Goal: Task Accomplishment & Management: Complete application form

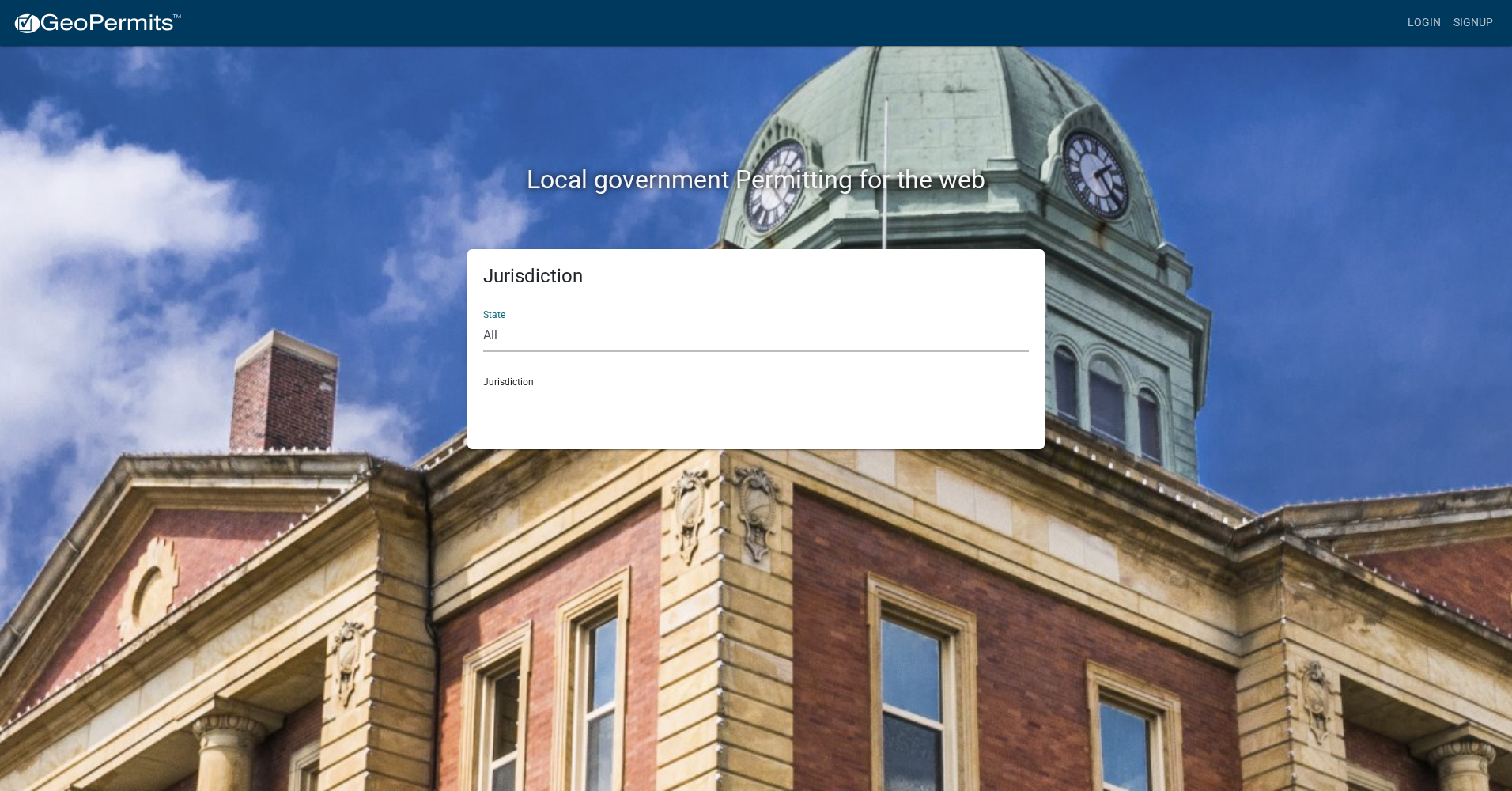
click at [635, 326] on select "All [US_STATE] [US_STATE] [US_STATE] [US_STATE] [US_STATE] [US_STATE] [US_STATE…" at bounding box center [756, 335] width 546 height 32
select select "[US_STATE]"
click at [483, 319] on select "All [US_STATE] [US_STATE] [US_STATE] [US_STATE] [US_STATE] [US_STATE] [US_STATE…" at bounding box center [756, 335] width 546 height 32
click at [658, 398] on select "[GEOGRAPHIC_DATA], [US_STATE][PERSON_NAME][GEOGRAPHIC_DATA], [US_STATE][PERSON_…" at bounding box center [756, 403] width 546 height 32
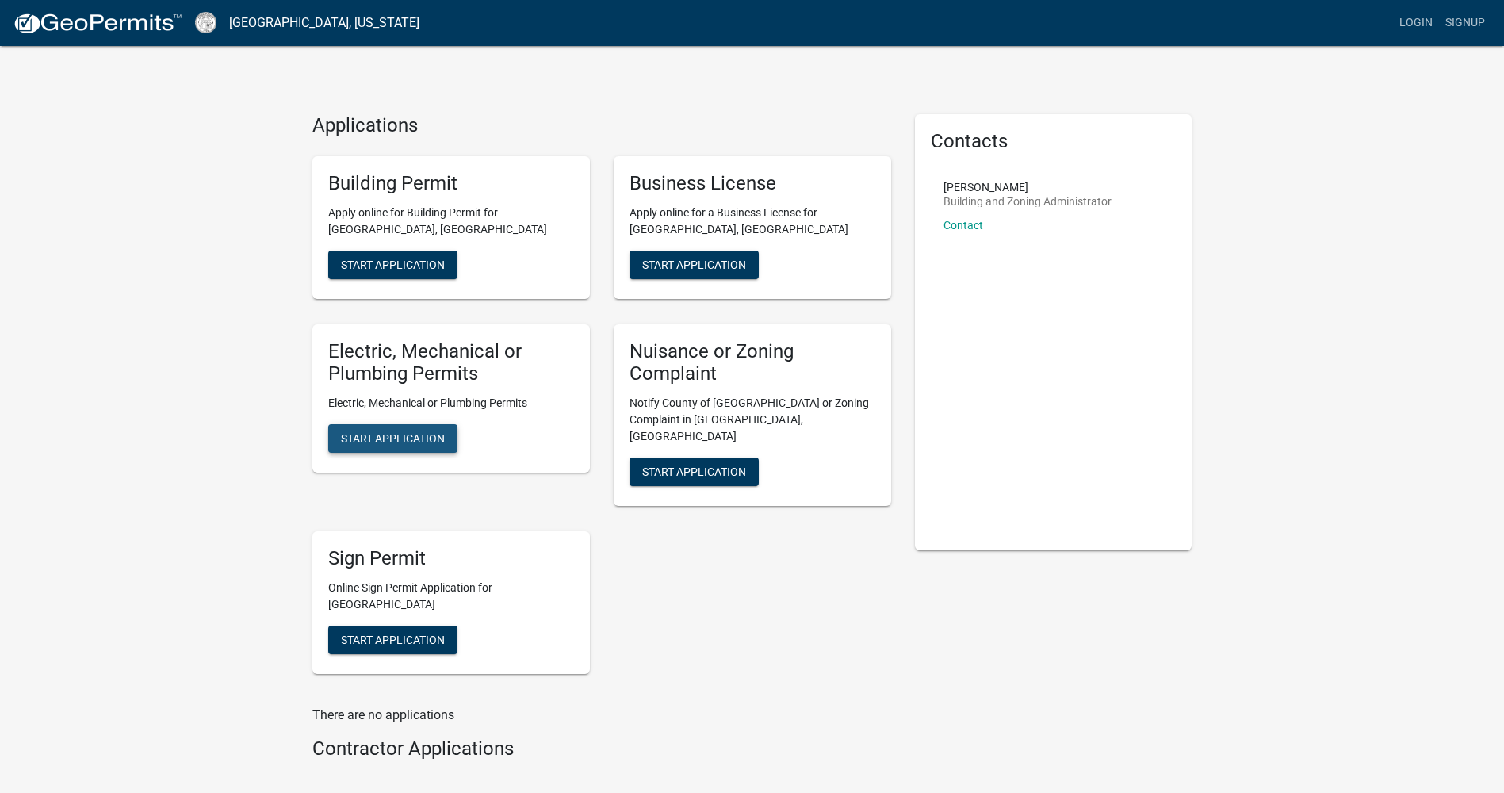
click at [434, 438] on span "Start Application" at bounding box center [393, 438] width 104 height 13
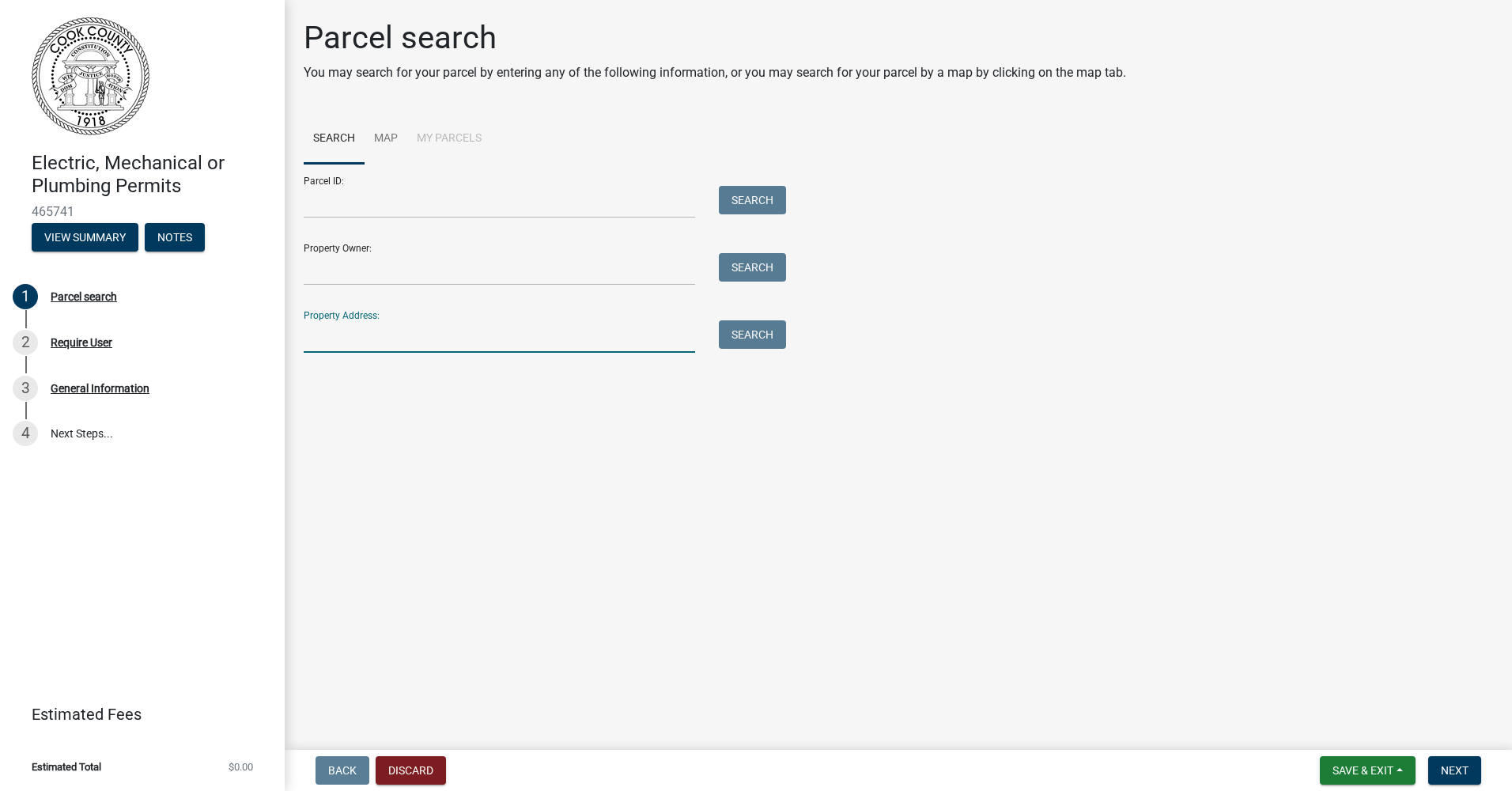
click at [638, 337] on input "Property Address:" at bounding box center [499, 336] width 391 height 32
type input "[STREET_ADDRESS][PERSON_NAME]"
click at [775, 341] on button "Search" at bounding box center [752, 334] width 67 height 29
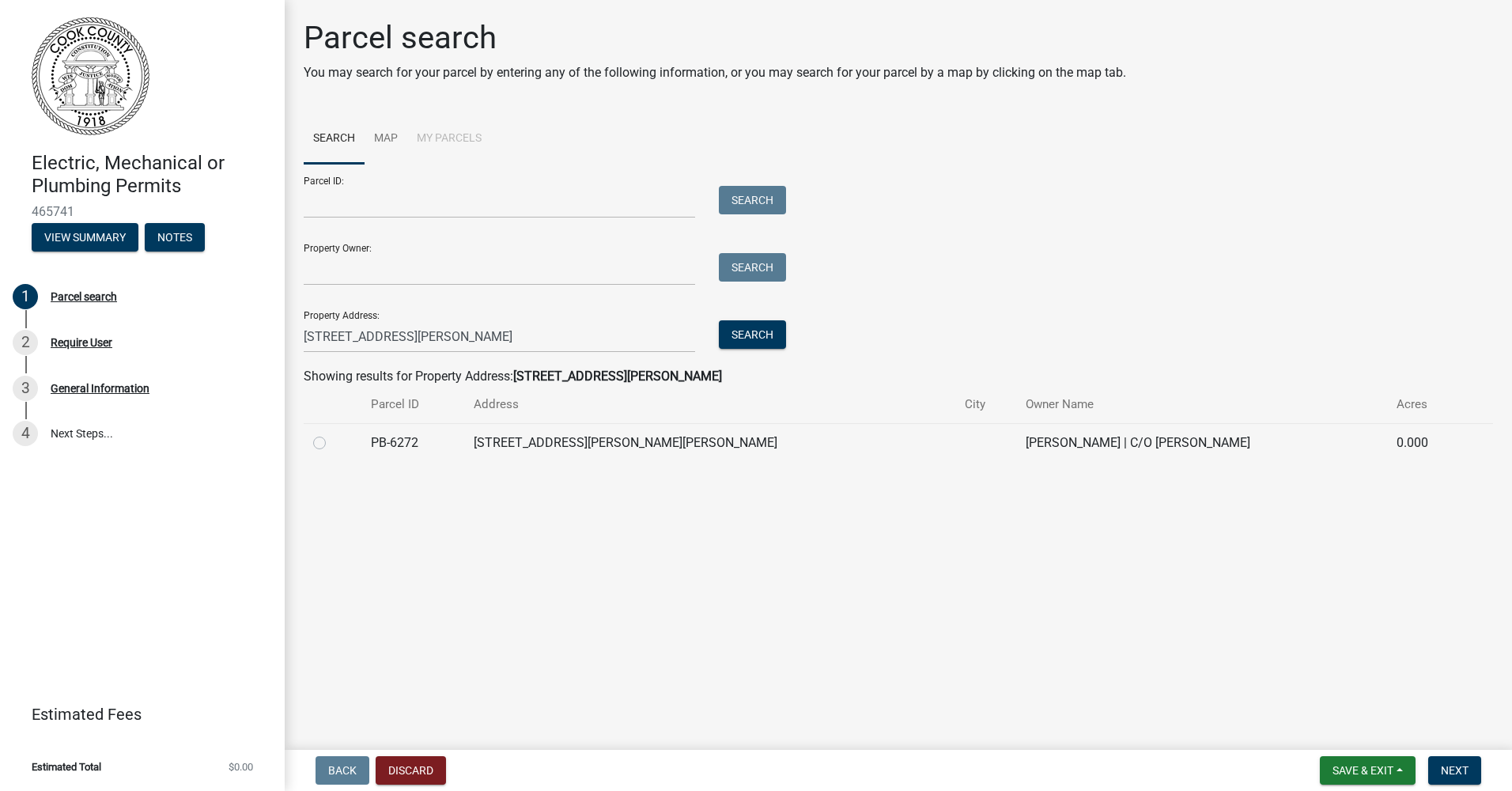
click at [332, 433] on label at bounding box center [332, 433] width 0 height 0
click at [332, 444] on input "radio" at bounding box center [337, 438] width 10 height 10
radio input "true"
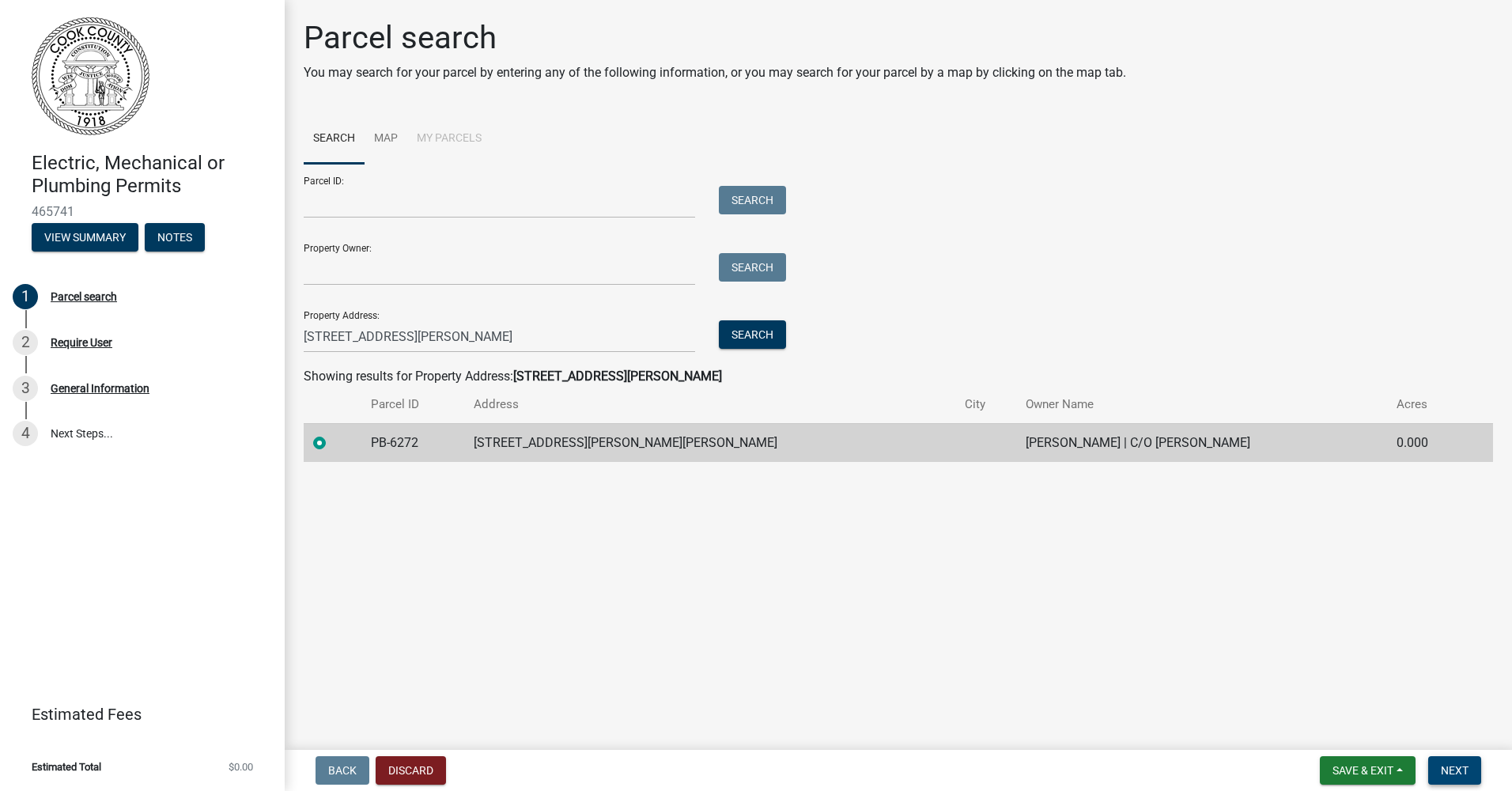
click at [1469, 776] on button "Next" at bounding box center [1454, 770] width 53 height 29
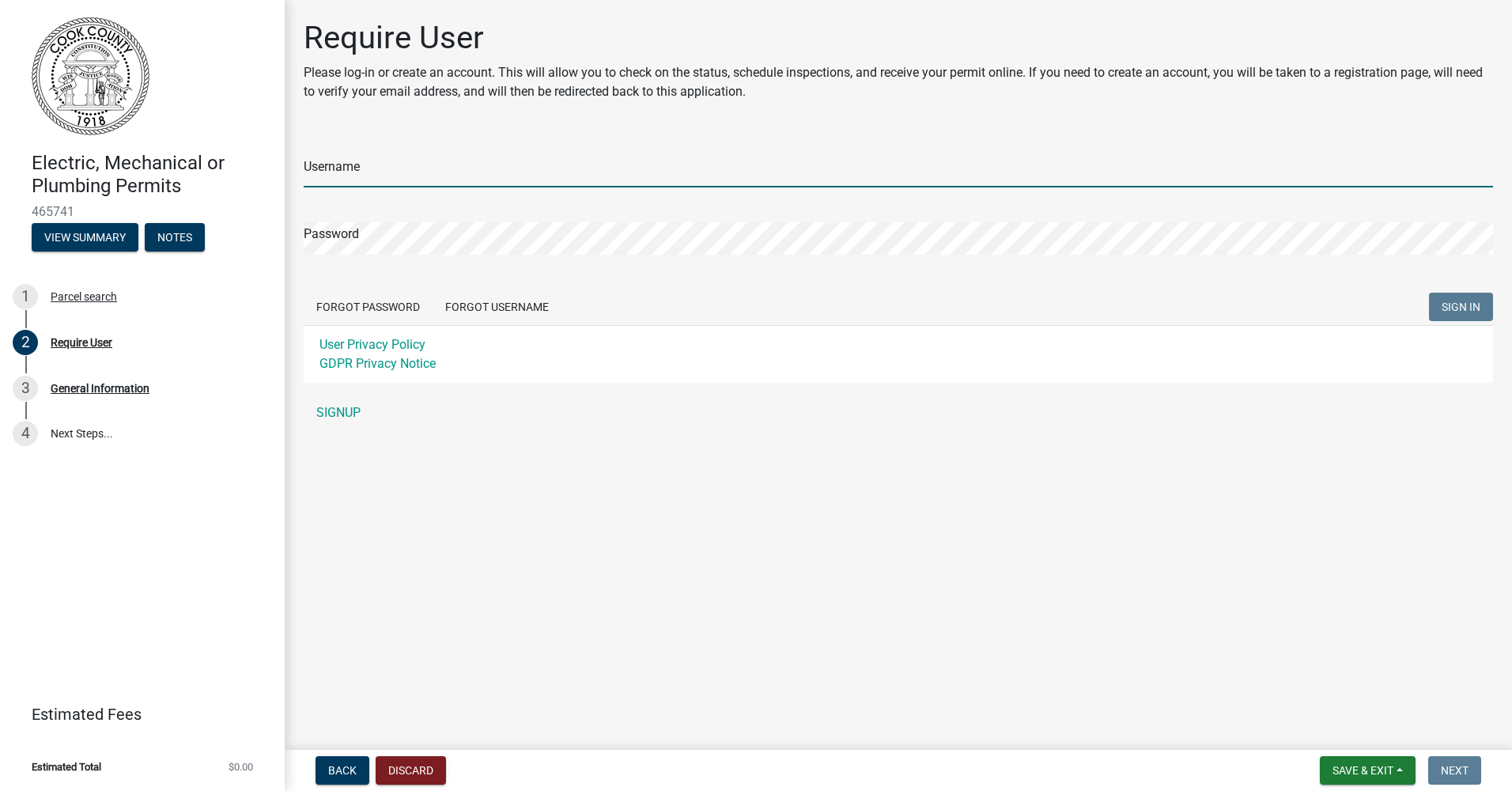
type input "yxj1288"
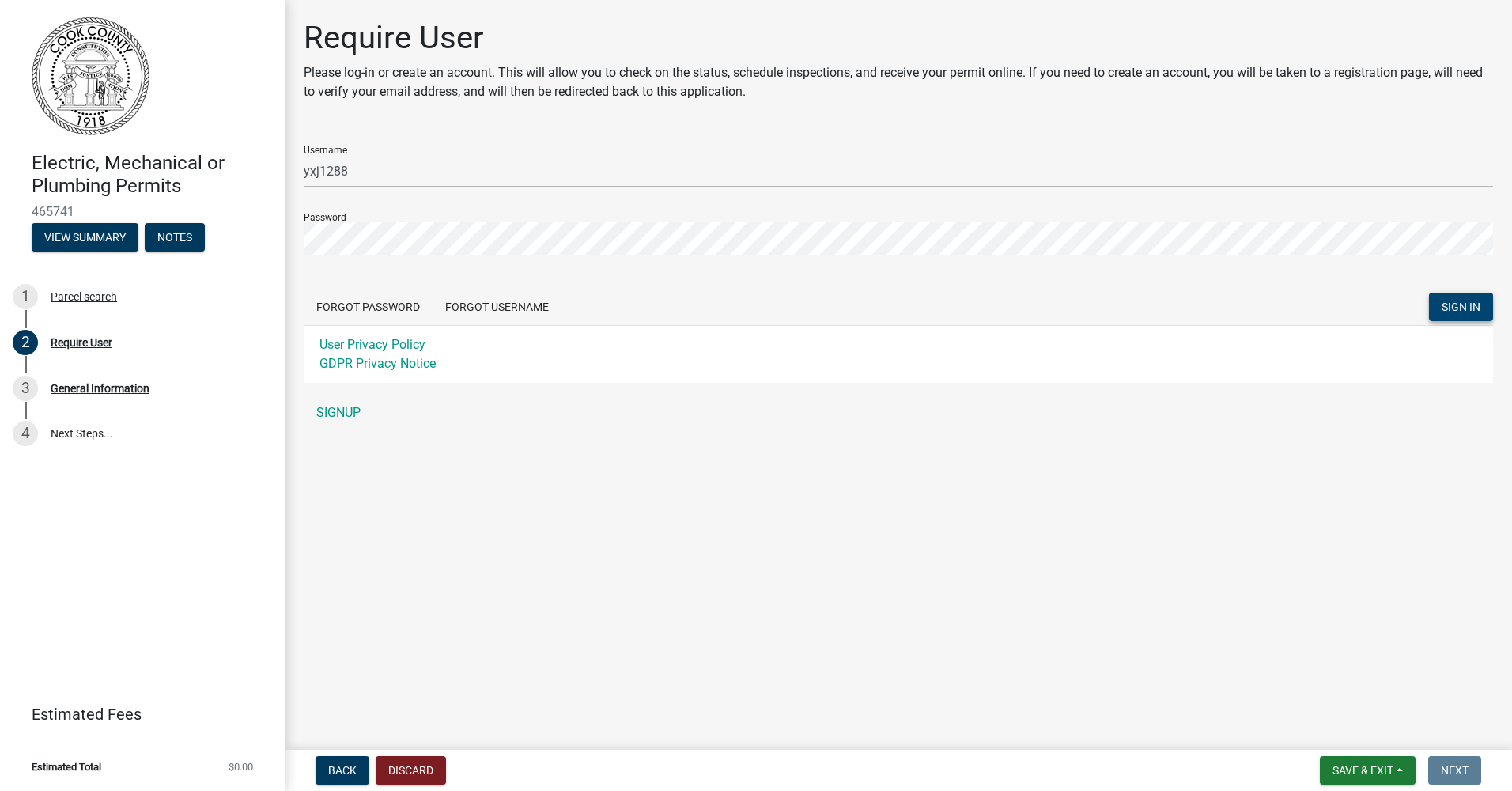
click at [1463, 316] on button "SIGN IN" at bounding box center [1461, 306] width 64 height 29
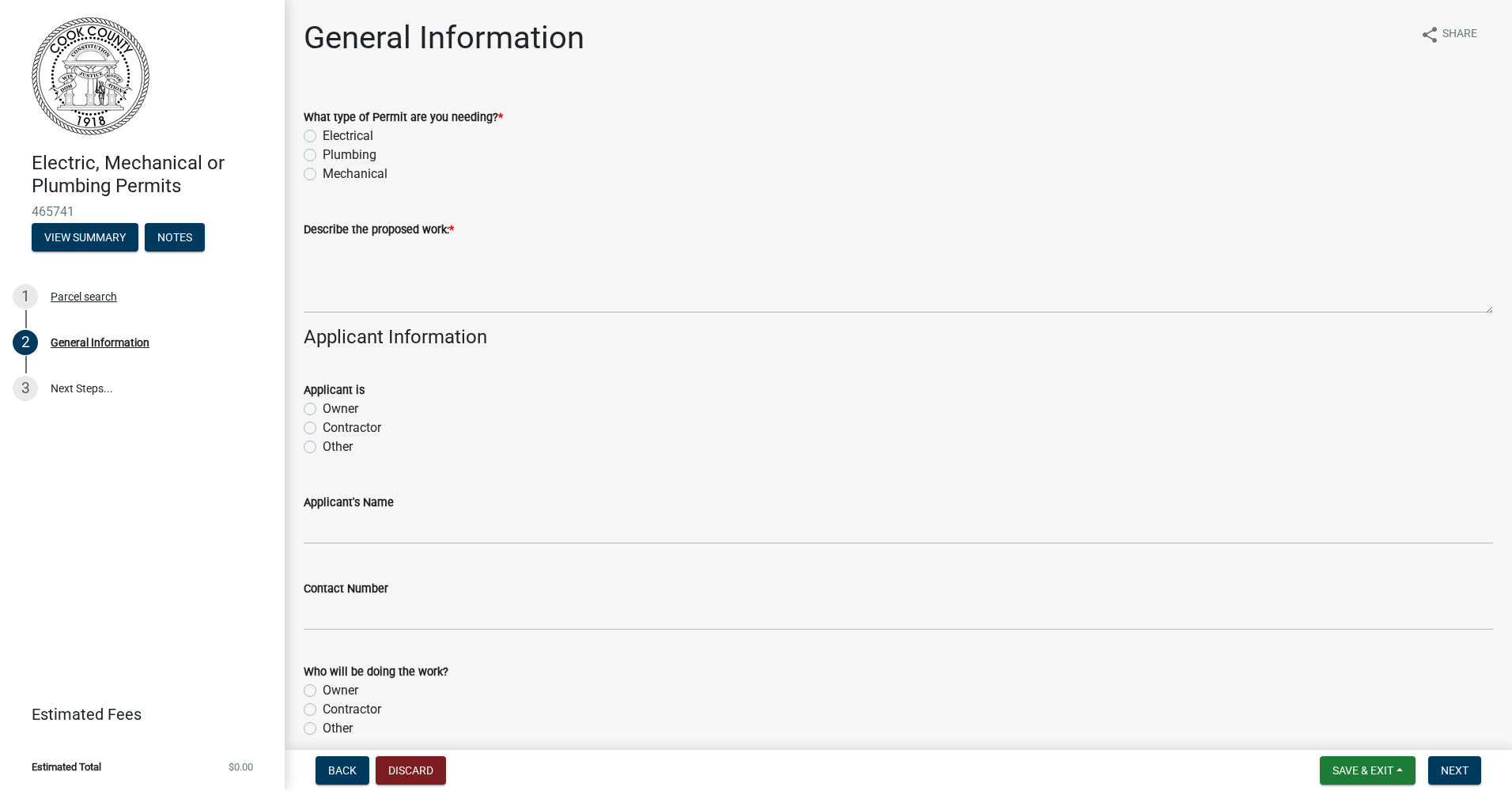
click at [322, 134] on label "Electrical" at bounding box center [347, 136] width 51 height 19
click at [322, 134] on input "Electrical" at bounding box center [327, 132] width 10 height 10
radio input "true"
click at [322, 151] on label "Plumbing" at bounding box center [349, 155] width 54 height 19
click at [322, 151] on input "Plumbing" at bounding box center [327, 151] width 10 height 10
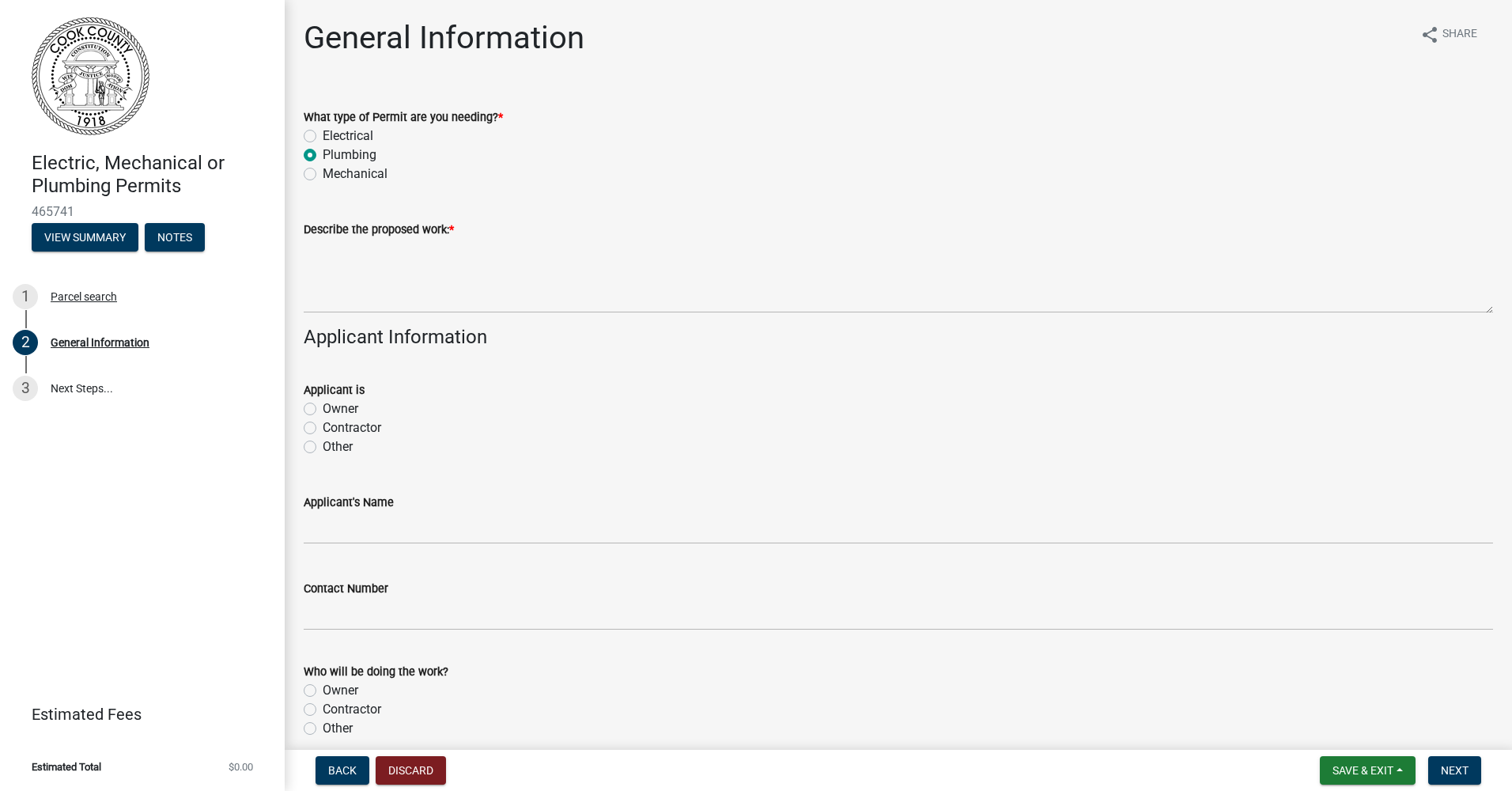
radio input "true"
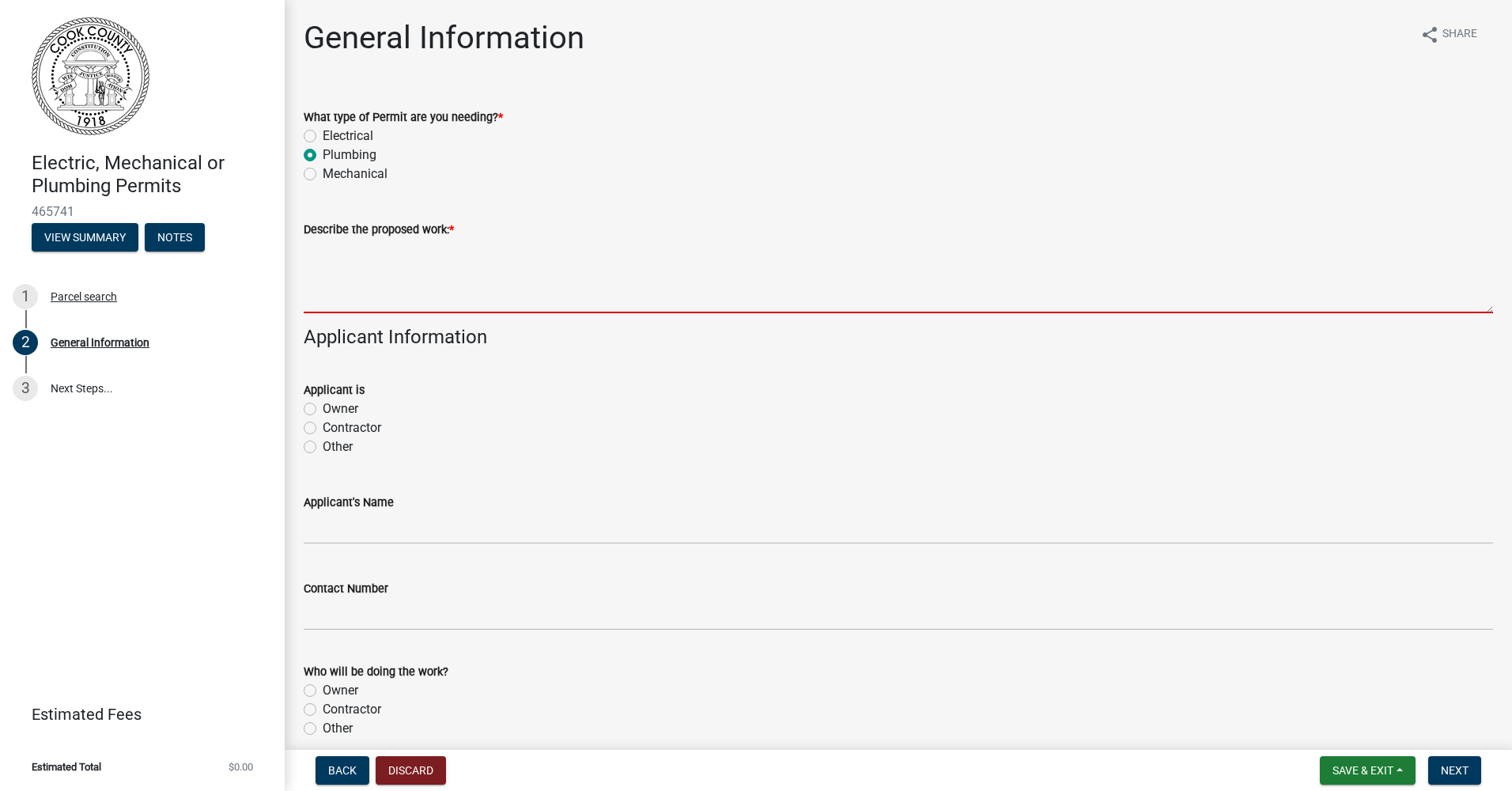
click at [390, 299] on textarea "Describe the proposed work: *" at bounding box center [898, 275] width 1190 height 75
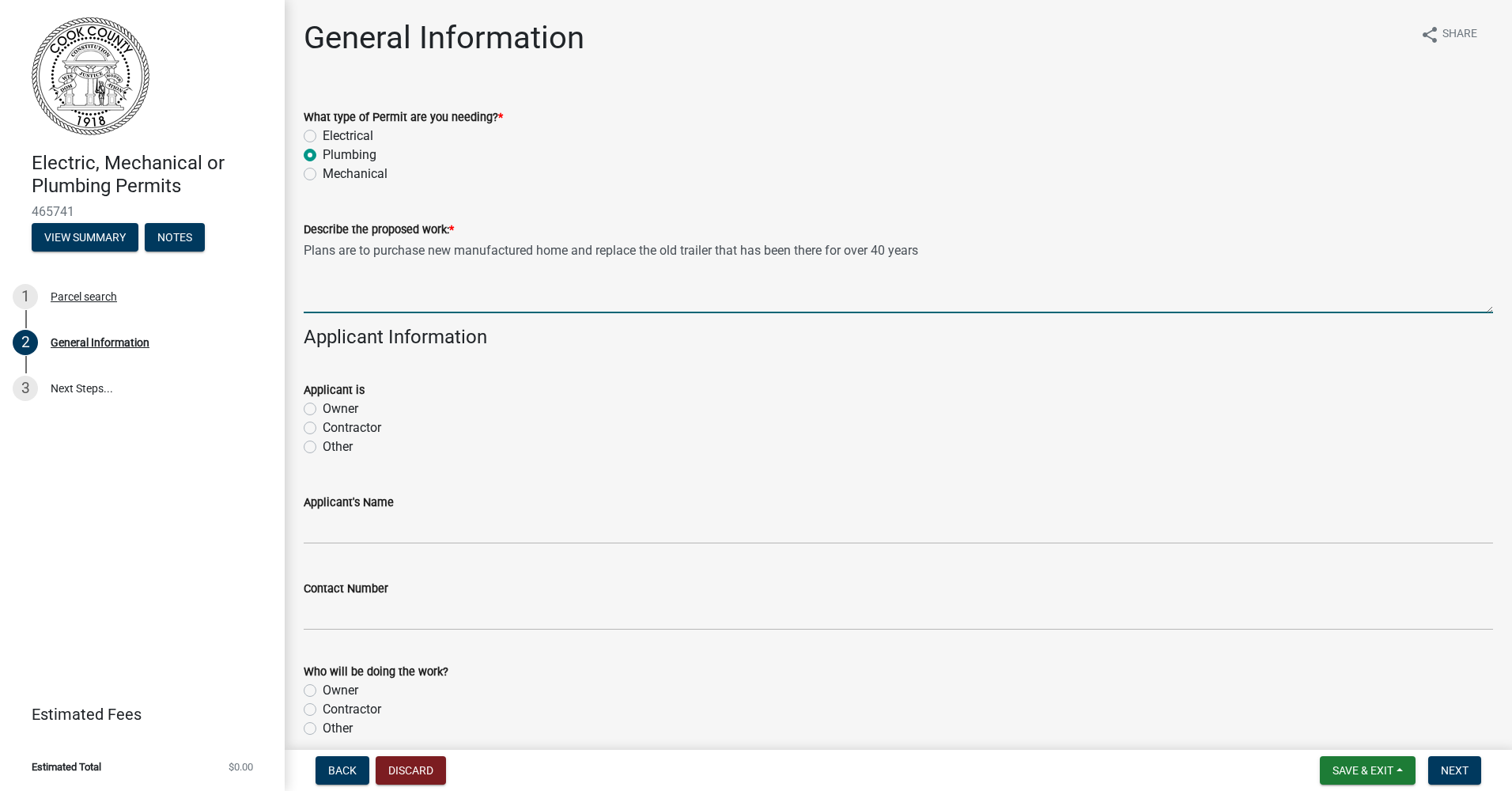
type textarea "Plans are to purchase new manufactured home and replace the old trailer that ha…"
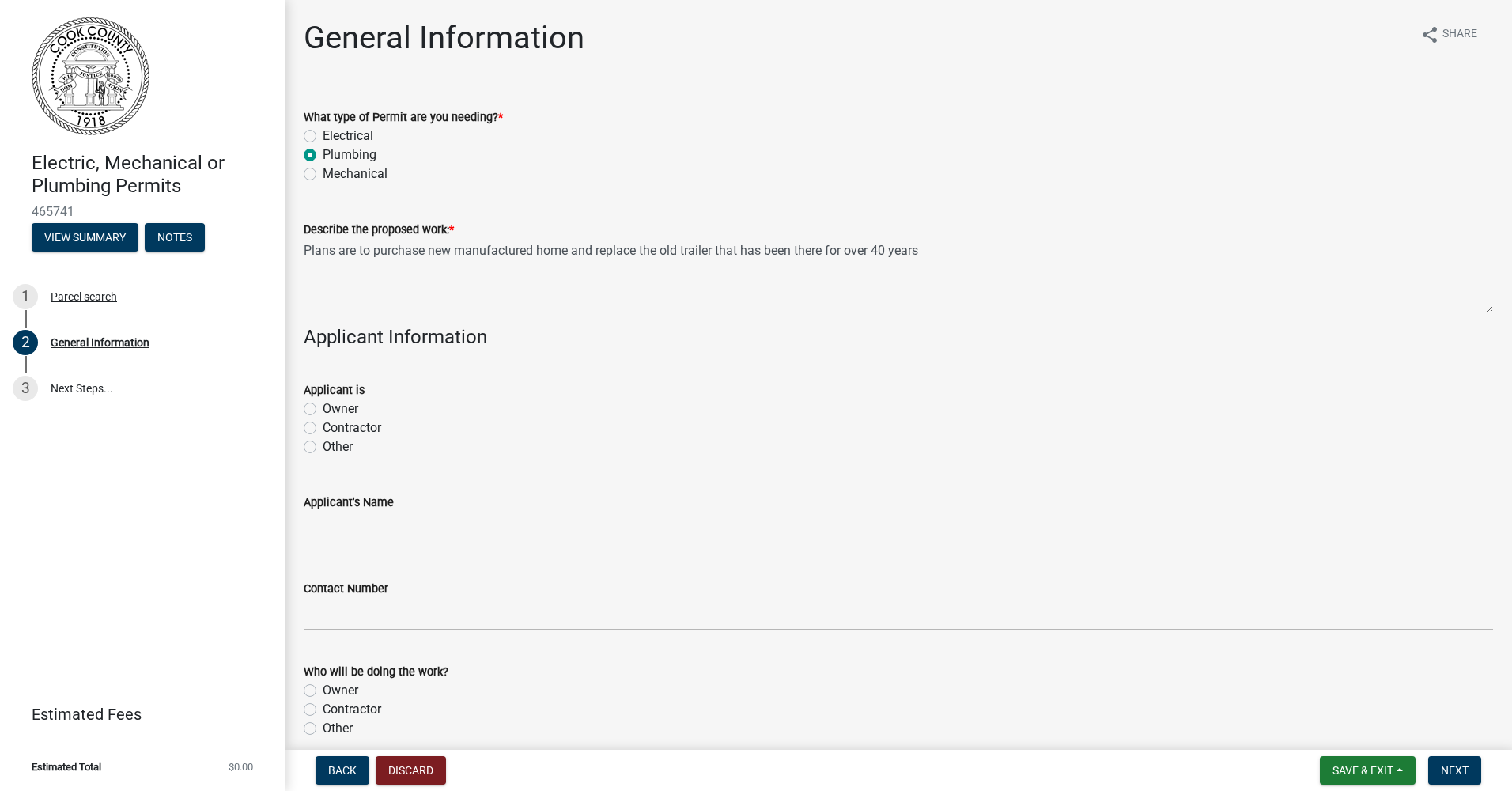
click at [322, 409] on label "Owner" at bounding box center [340, 408] width 36 height 19
click at [322, 409] on input "Owner" at bounding box center [327, 404] width 10 height 10
radio input "true"
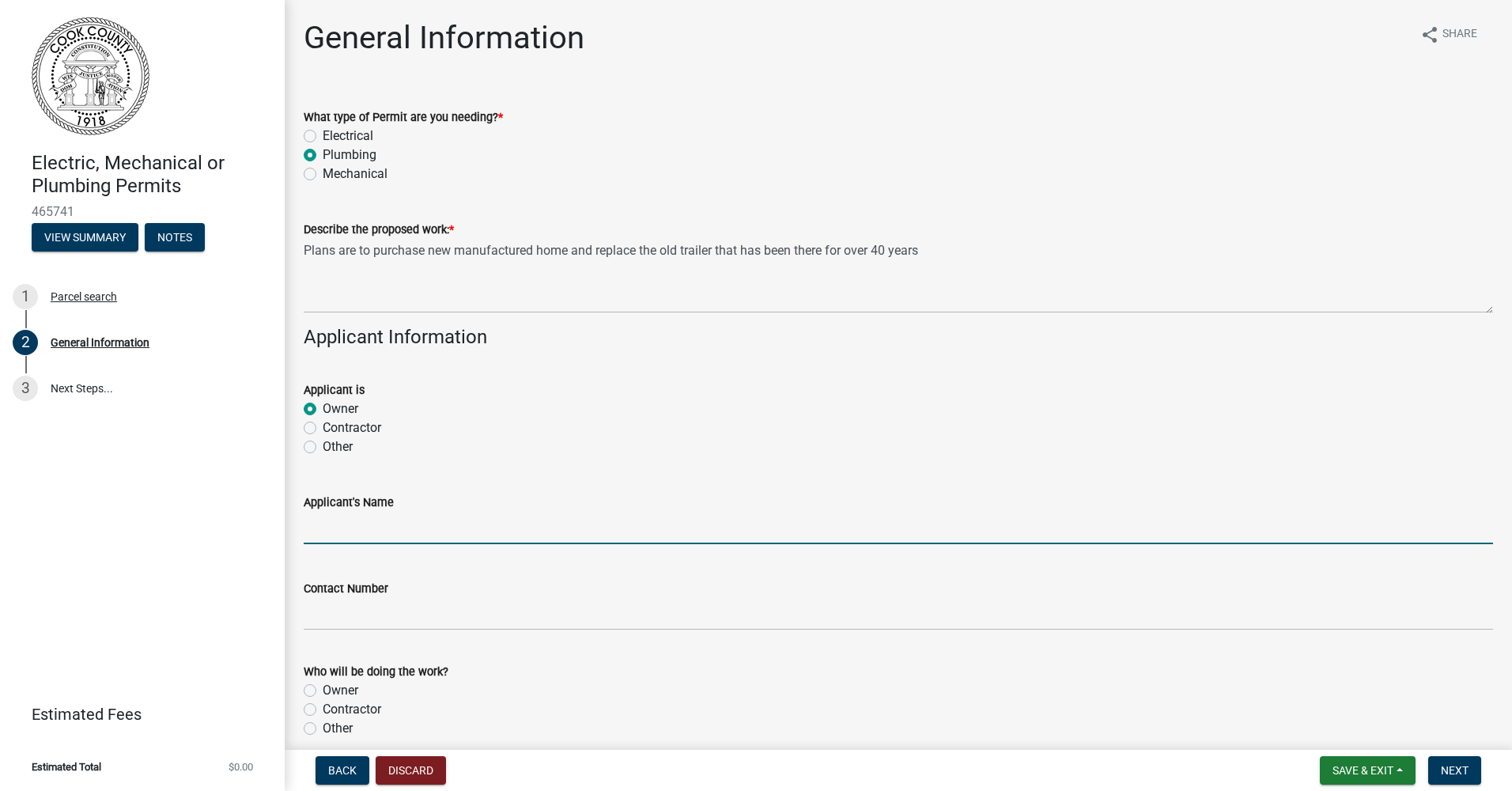
click at [417, 535] on input "Applicant's Name" at bounding box center [898, 528] width 1190 height 32
type input "[PERSON_NAME]"
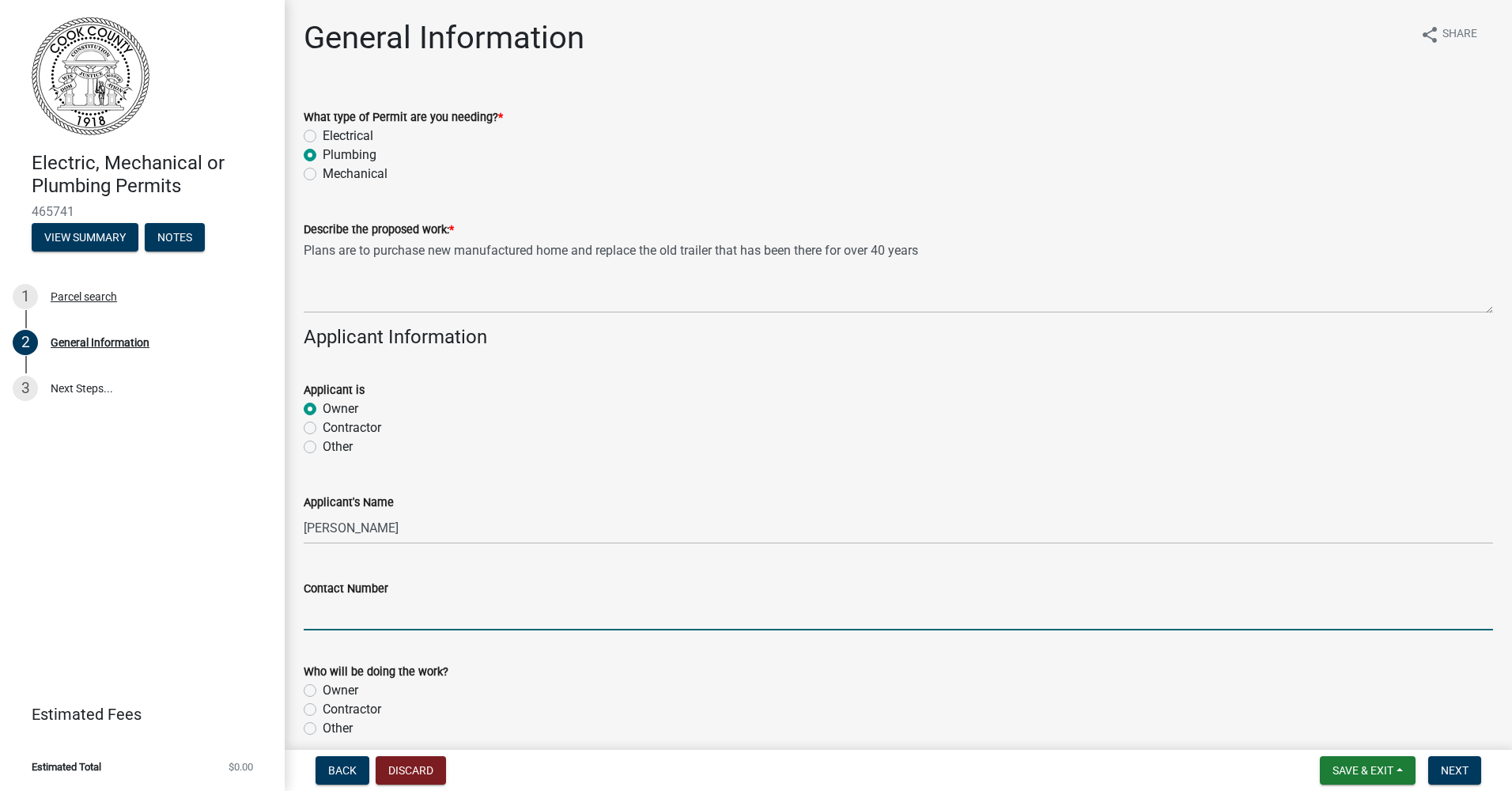
click at [429, 611] on input "Contact Number" at bounding box center [898, 613] width 1190 height 32
type input "2295070069"
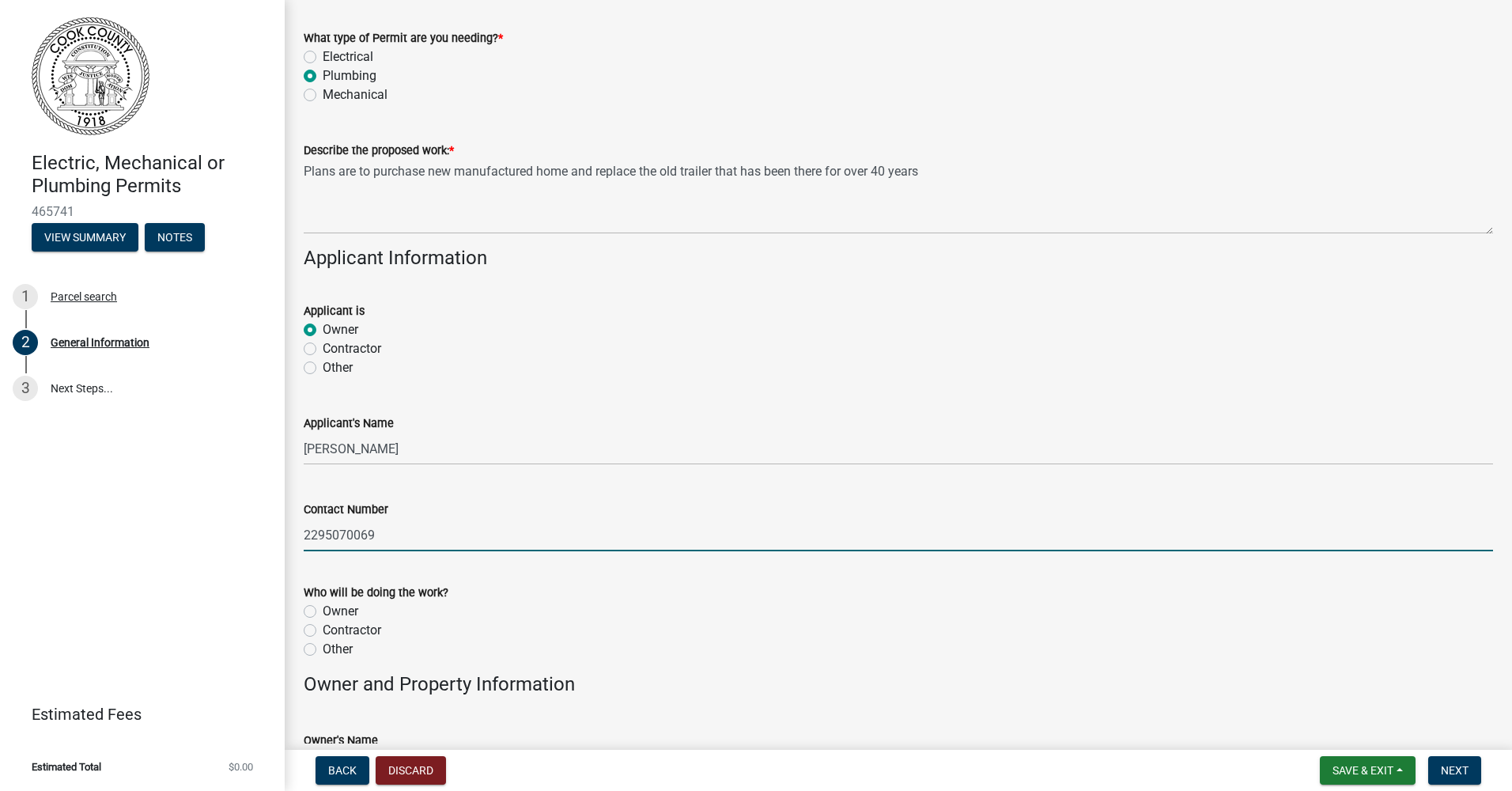
scroll to position [159, 0]
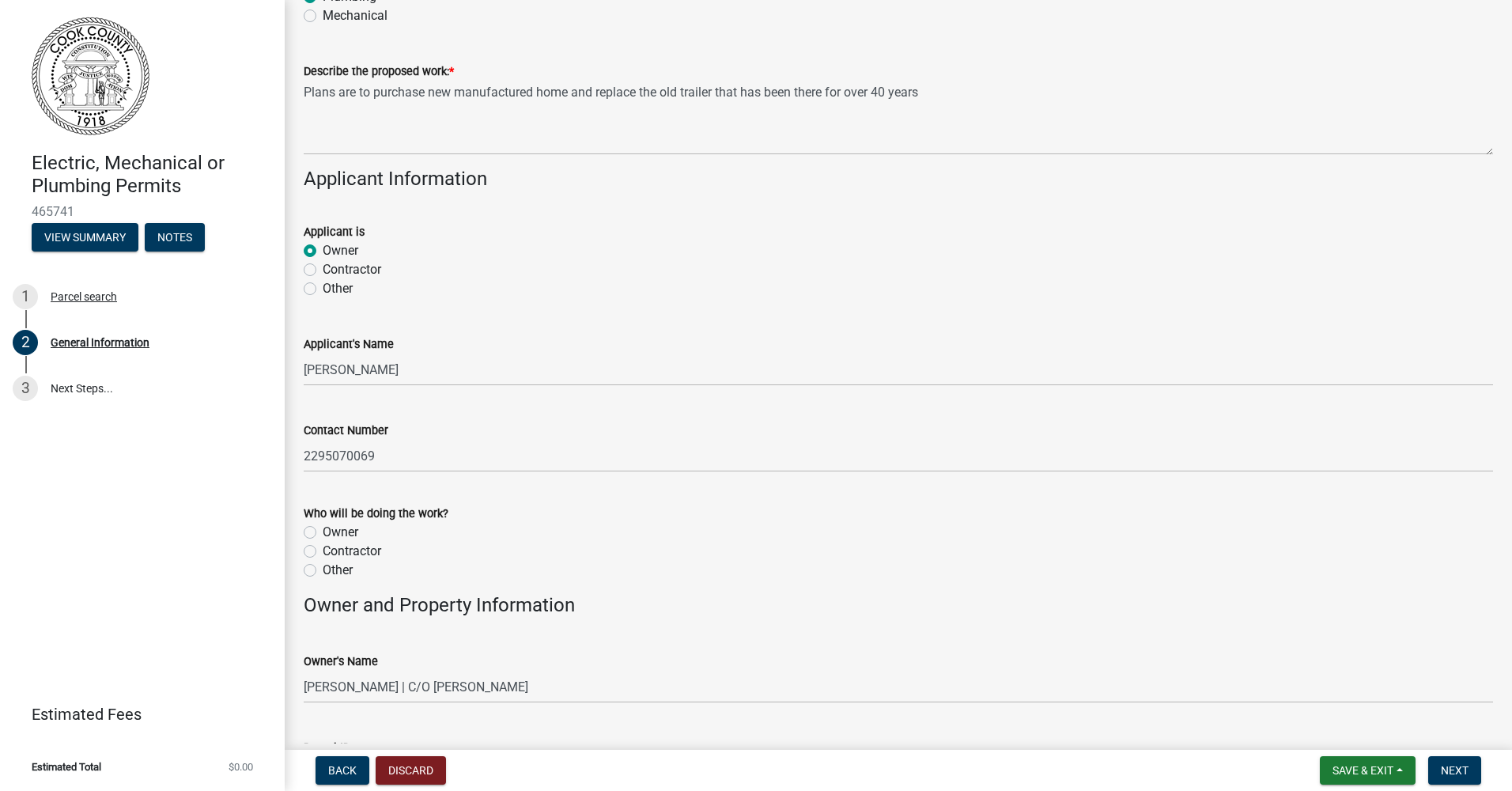
click at [314, 577] on div "Other" at bounding box center [898, 570] width 1190 height 19
click at [322, 570] on label "Other" at bounding box center [337, 570] width 30 height 19
click at [322, 570] on input "Other" at bounding box center [327, 566] width 10 height 10
radio input "true"
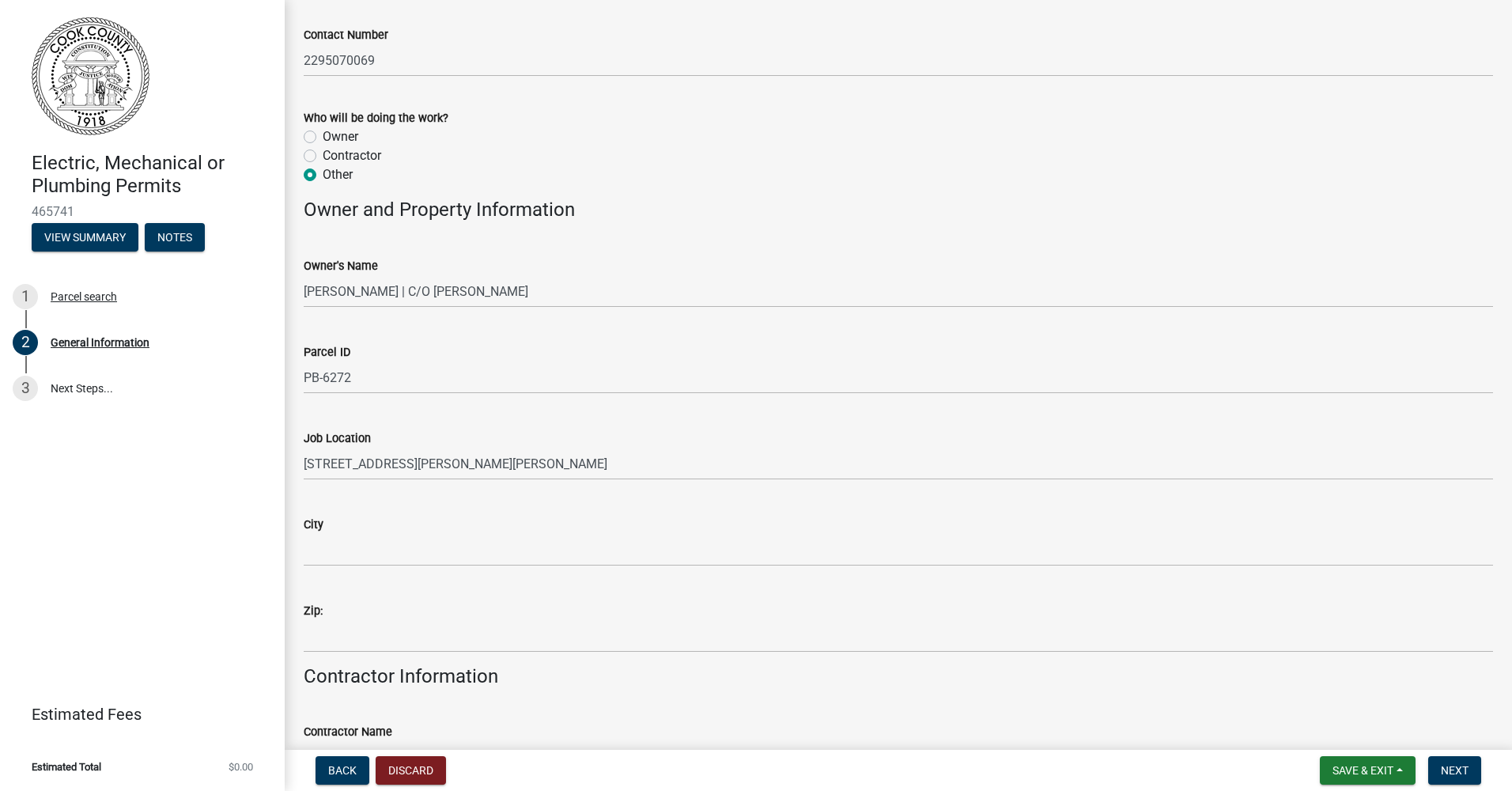
scroll to position [632, 0]
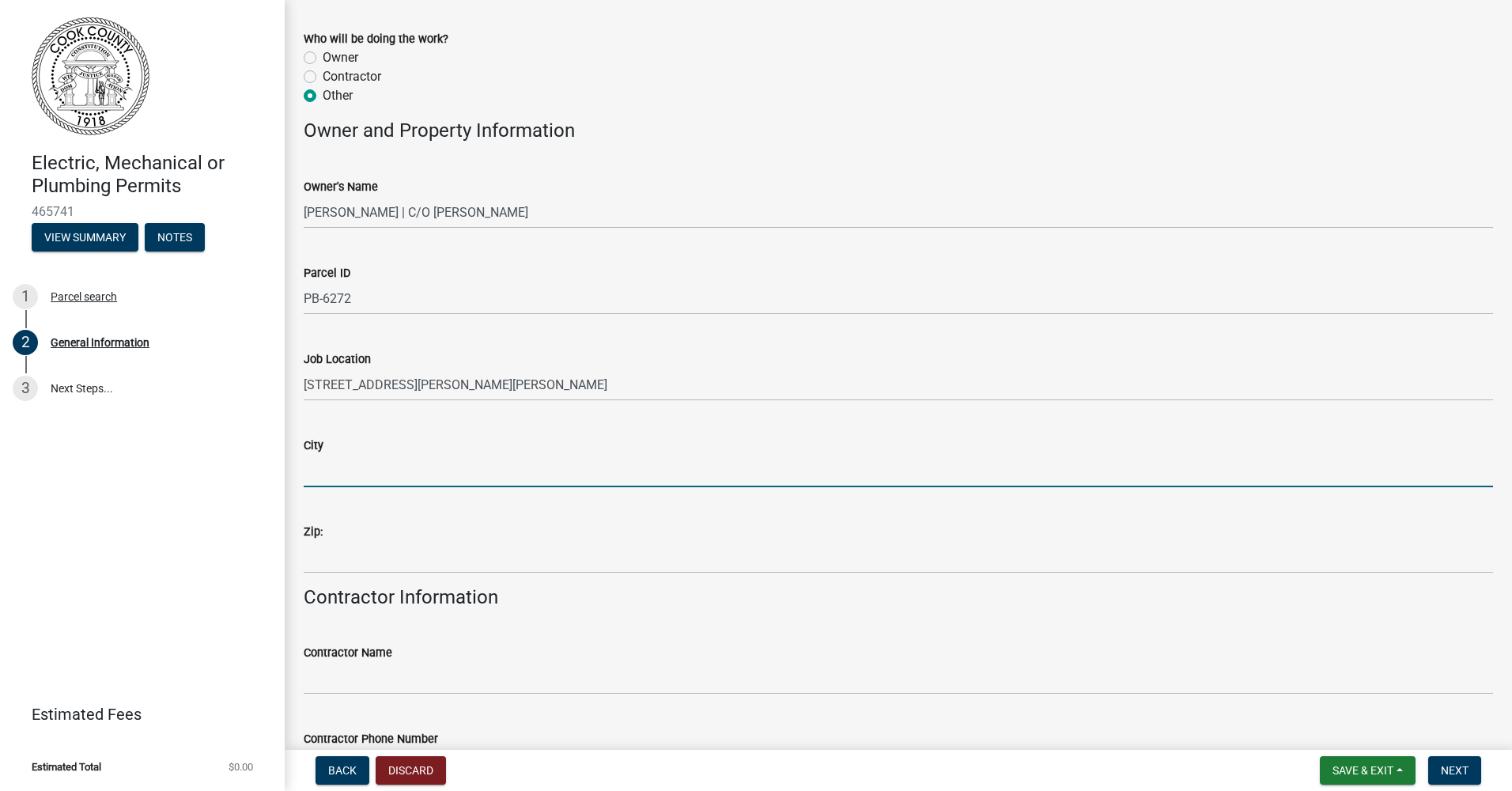
click at [562, 480] on input "City" at bounding box center [898, 471] width 1190 height 32
type input "Adel, [GEOGRAPHIC_DATA]"
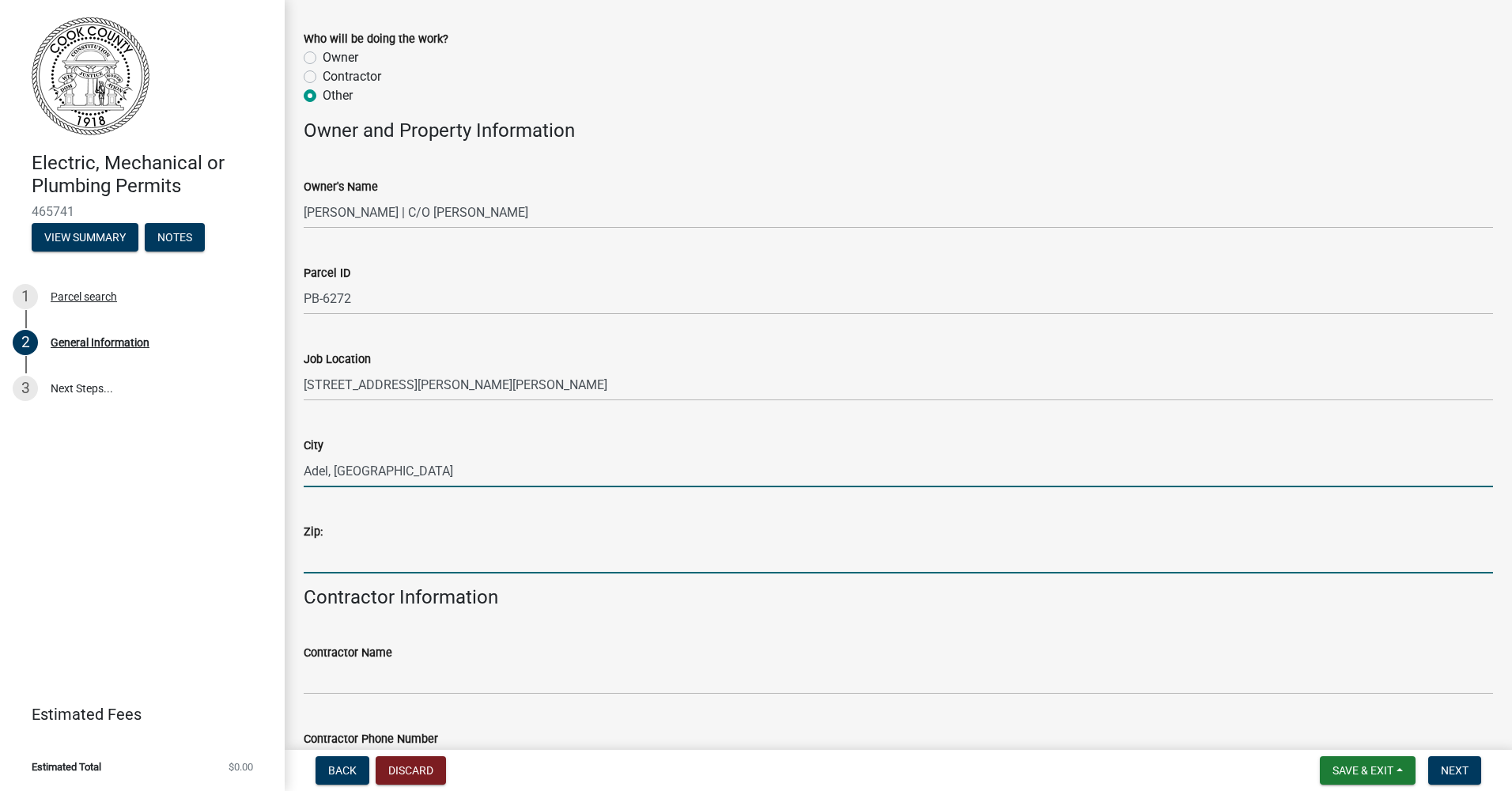
type input "31620"
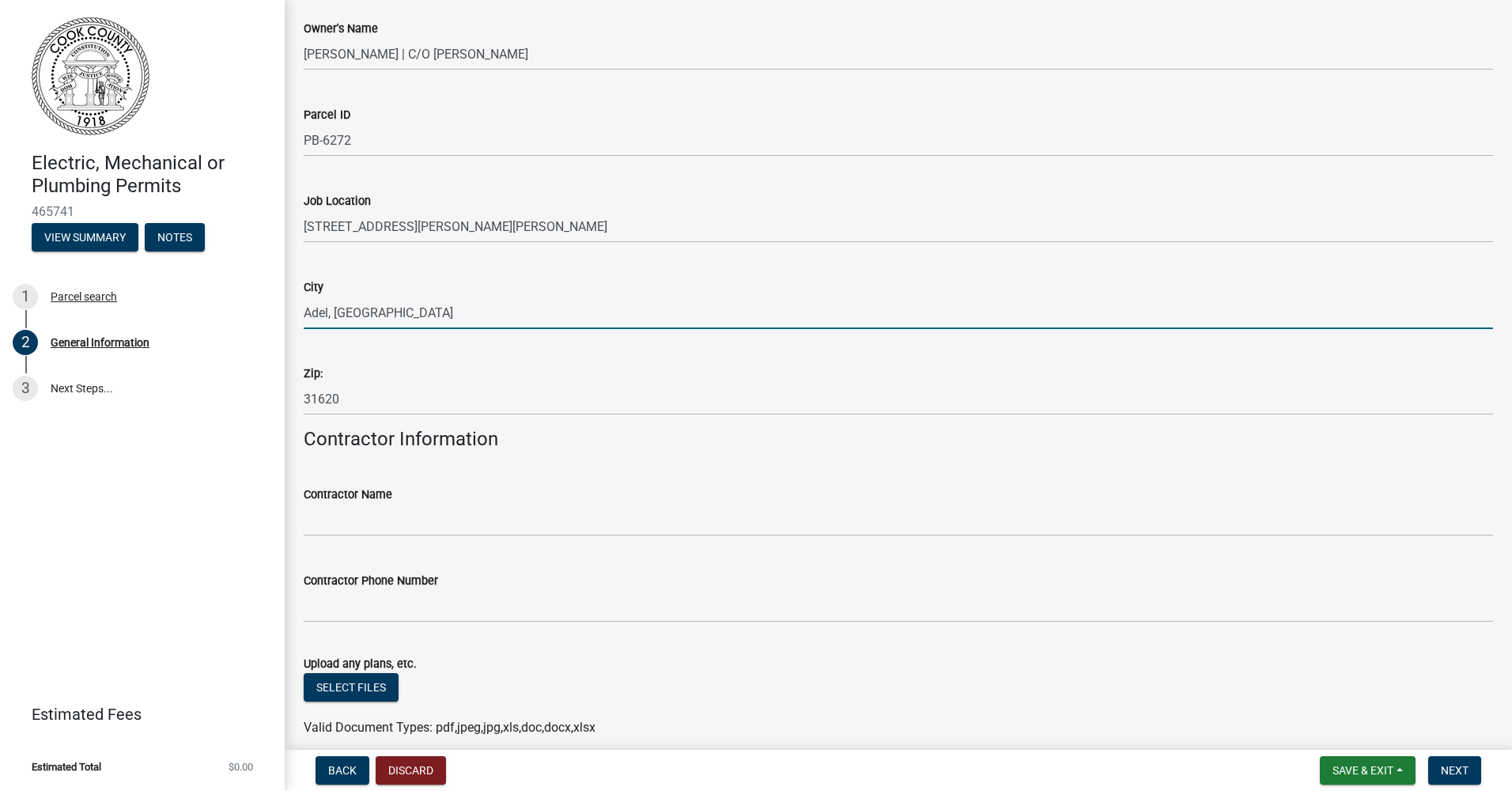
scroll to position [860, 0]
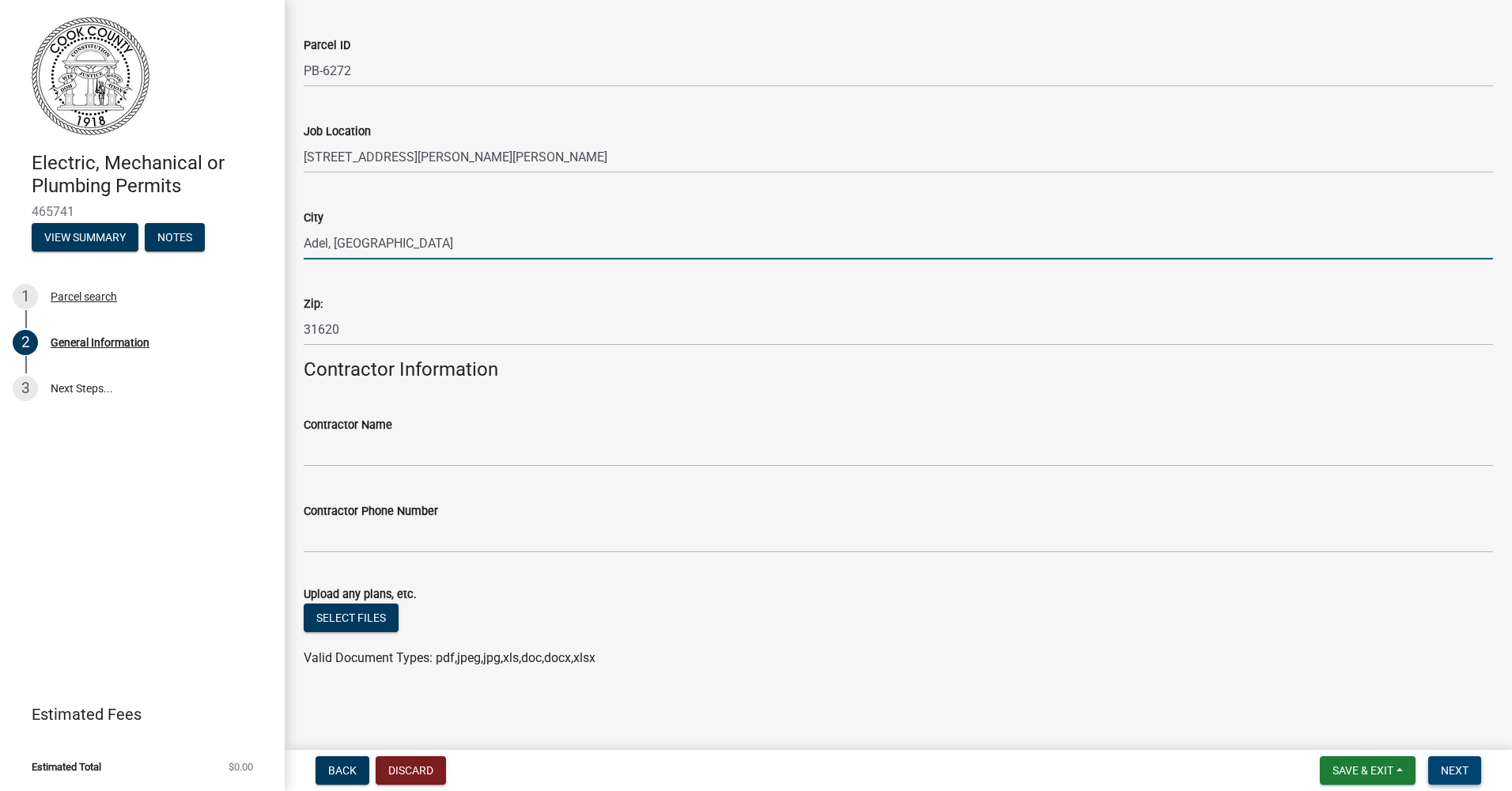
click at [1451, 772] on span "Next" at bounding box center [1455, 770] width 28 height 13
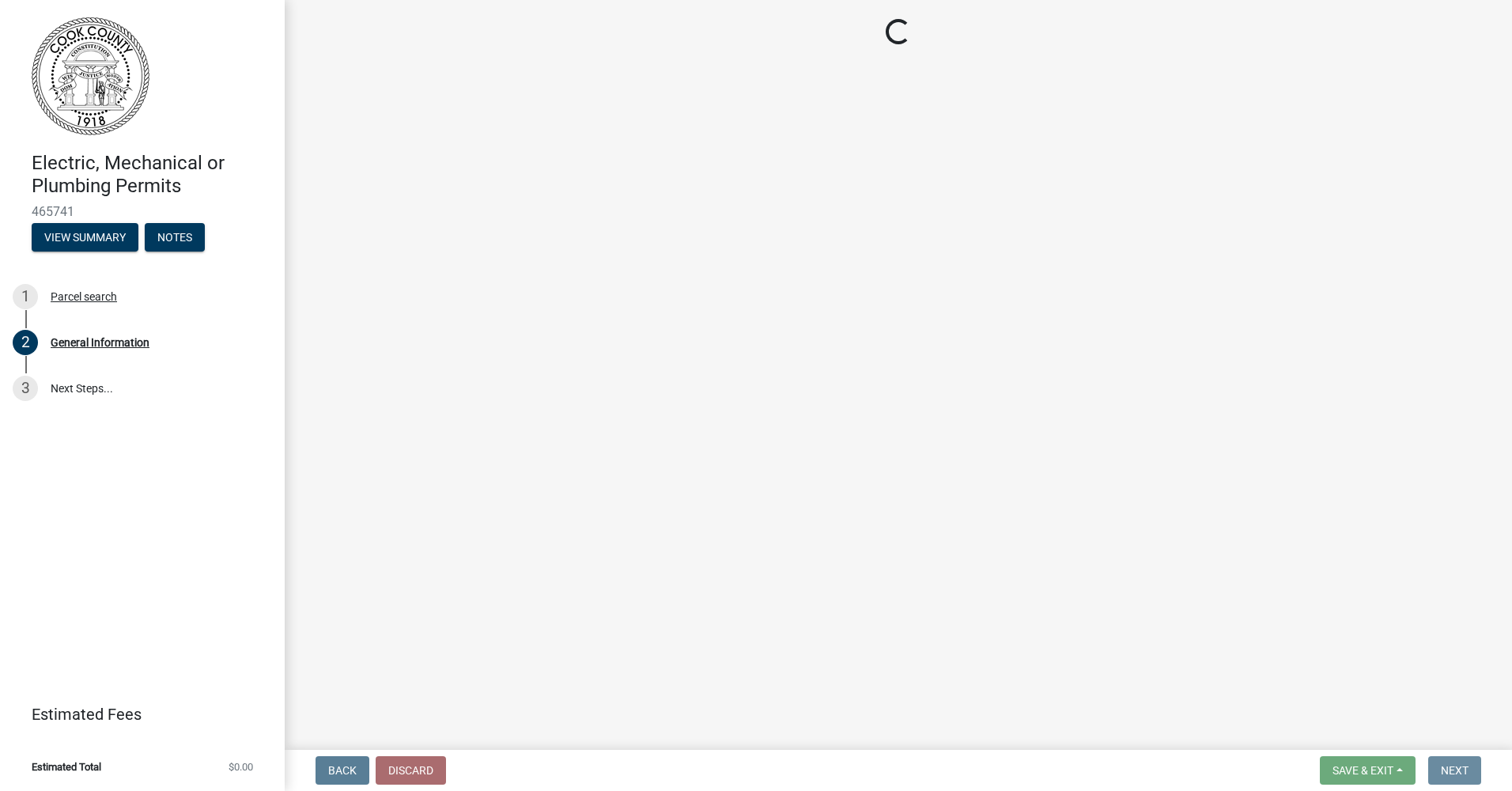
scroll to position [0, 0]
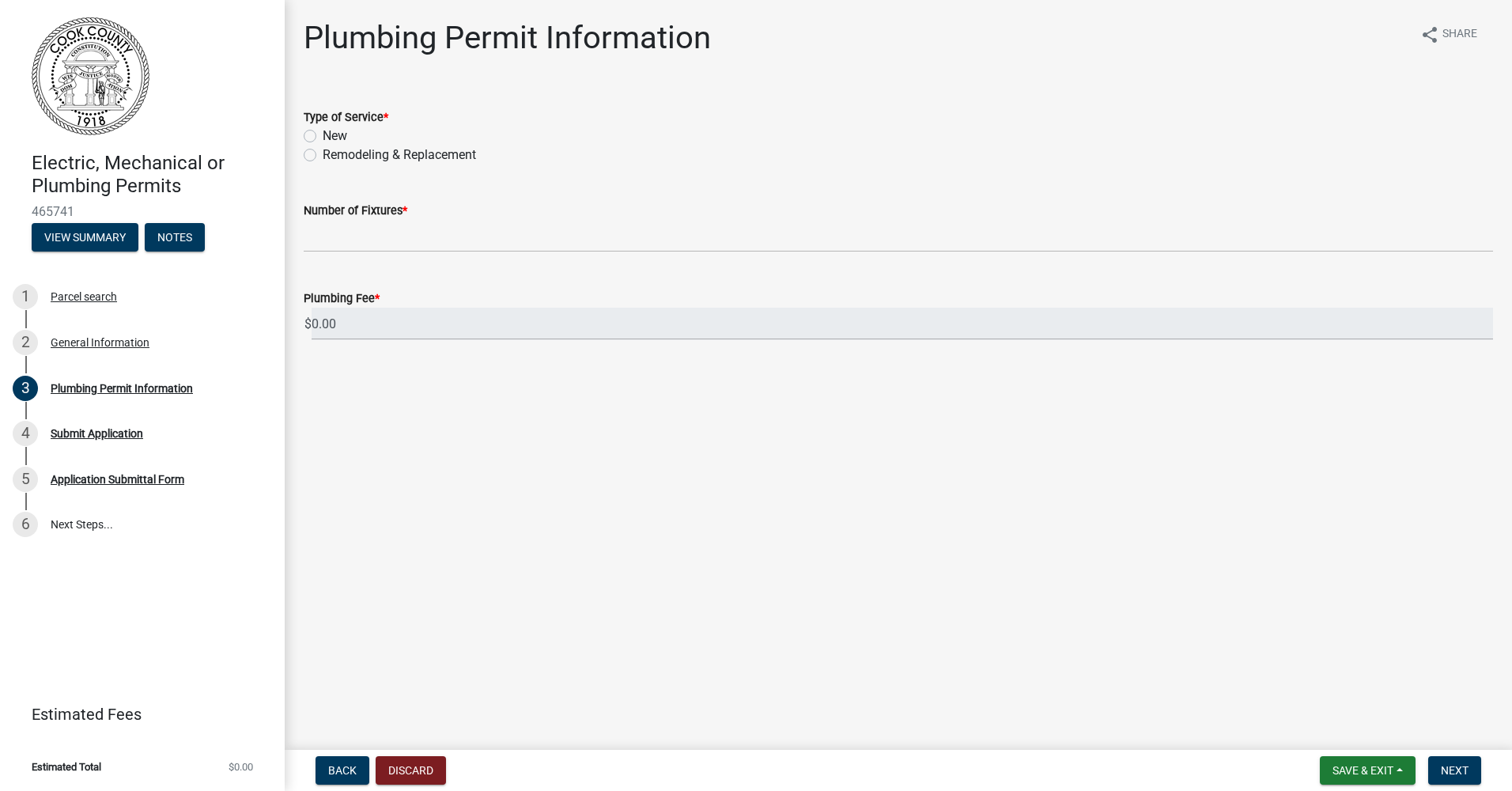
click at [322, 158] on div "Remodeling & Replacement" at bounding box center [898, 155] width 1190 height 19
click at [322, 159] on label "Remodeling & Replacement" at bounding box center [399, 155] width 154 height 19
click at [322, 156] on input "Remodeling & Replacement" at bounding box center [327, 151] width 10 height 10
radio input "true"
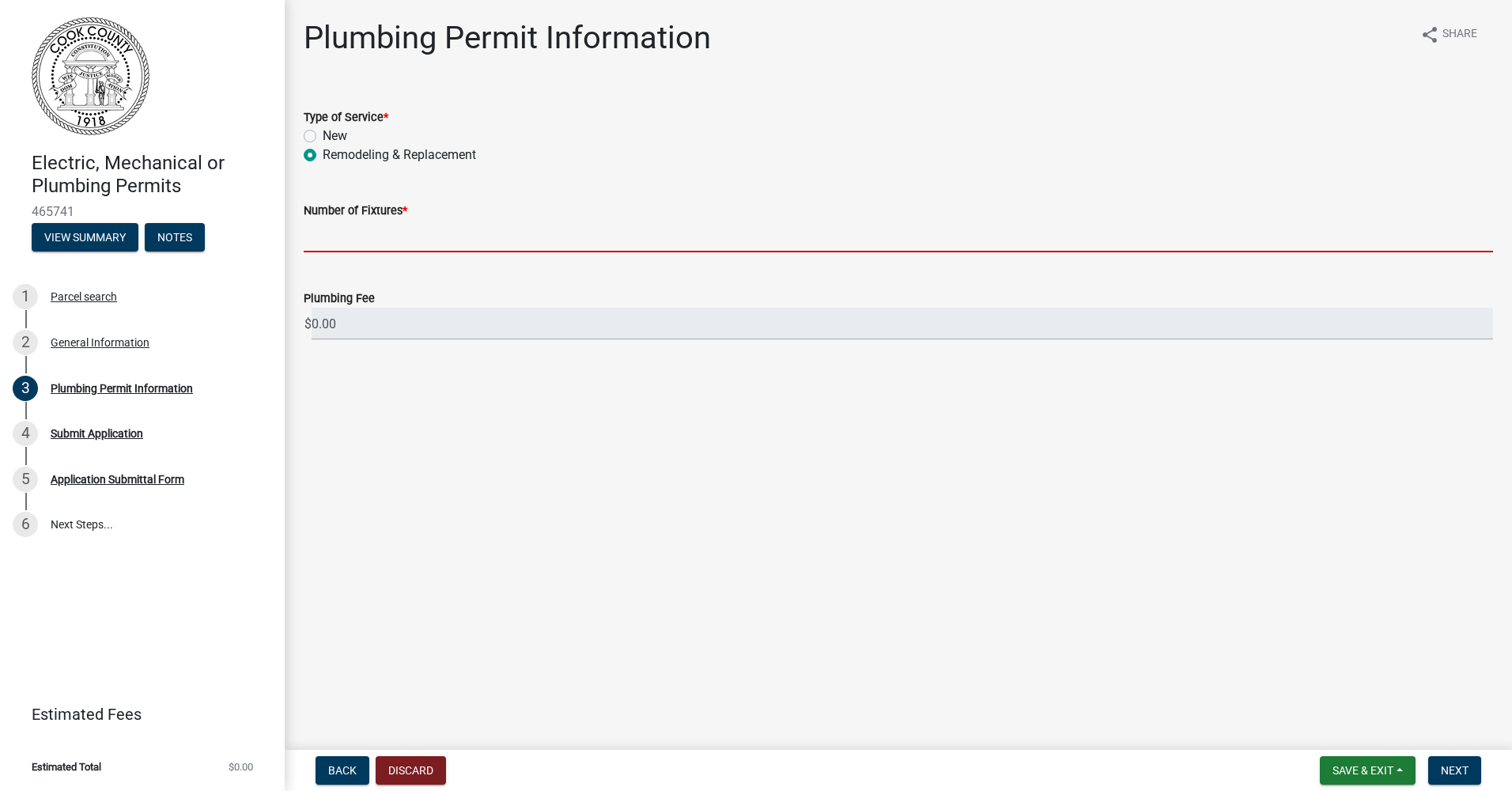
click at [408, 242] on input "text" at bounding box center [898, 235] width 1190 height 32
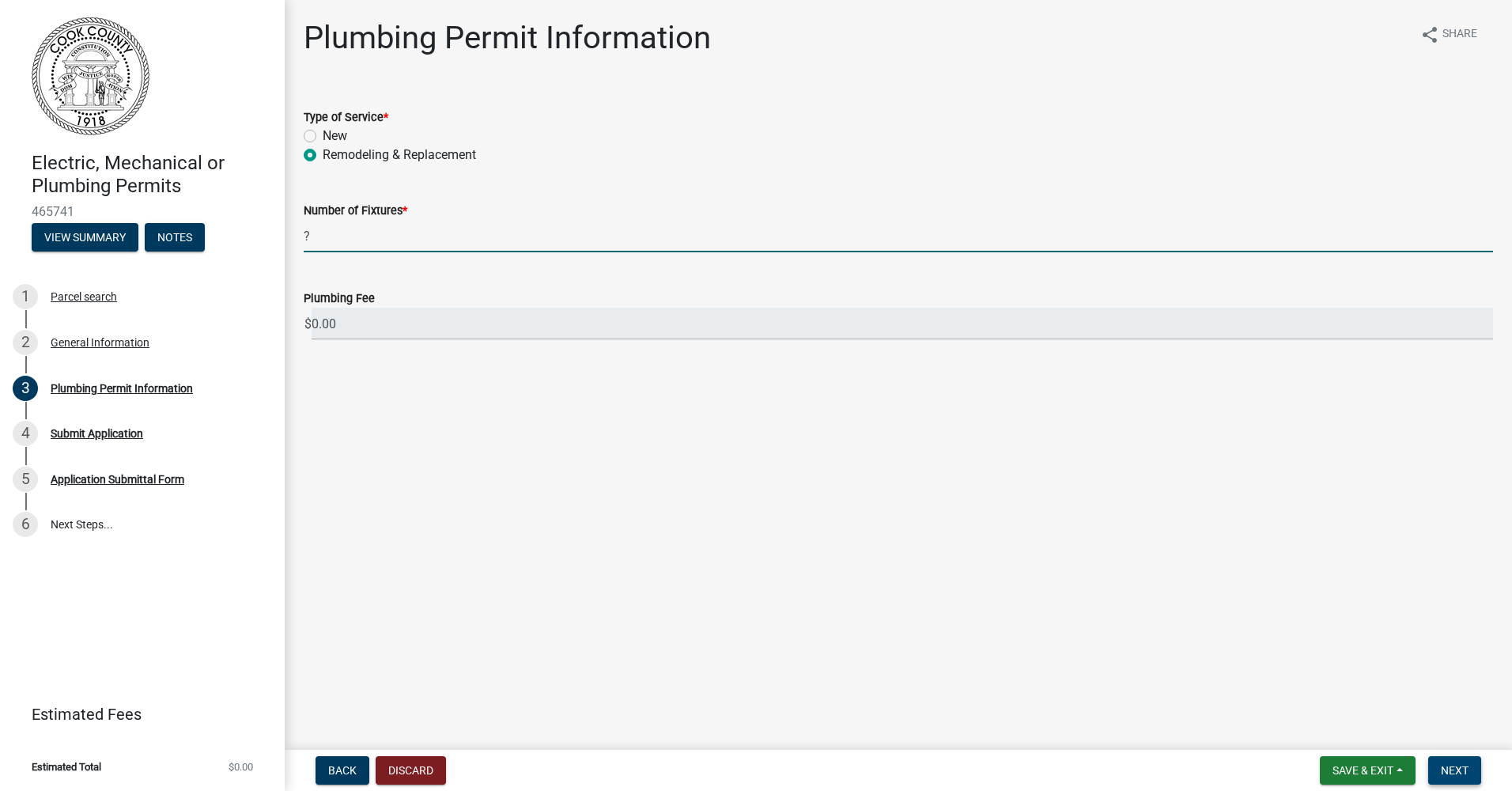
type input "0"
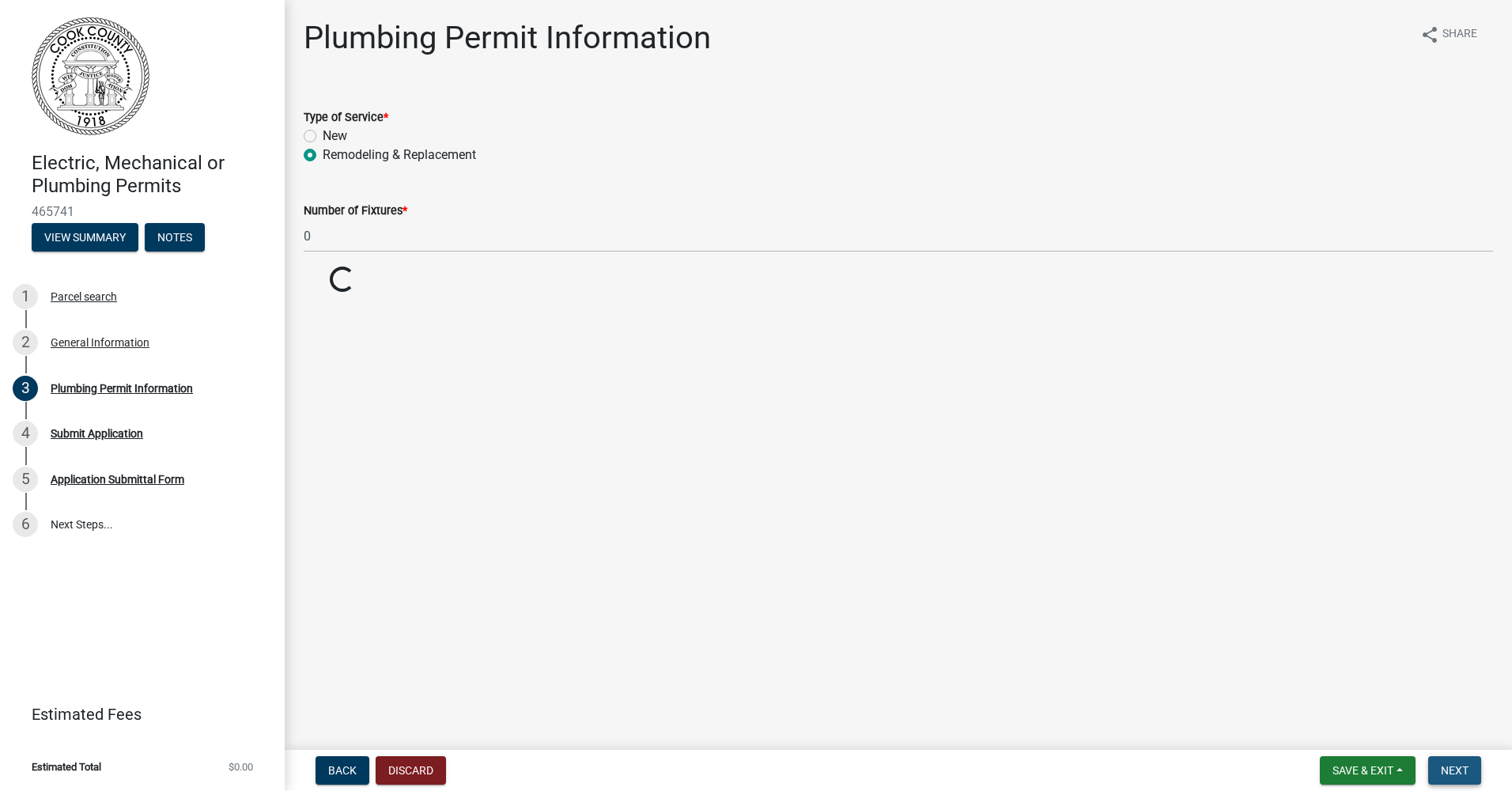
click at [1475, 770] on button "Next" at bounding box center [1454, 770] width 53 height 29
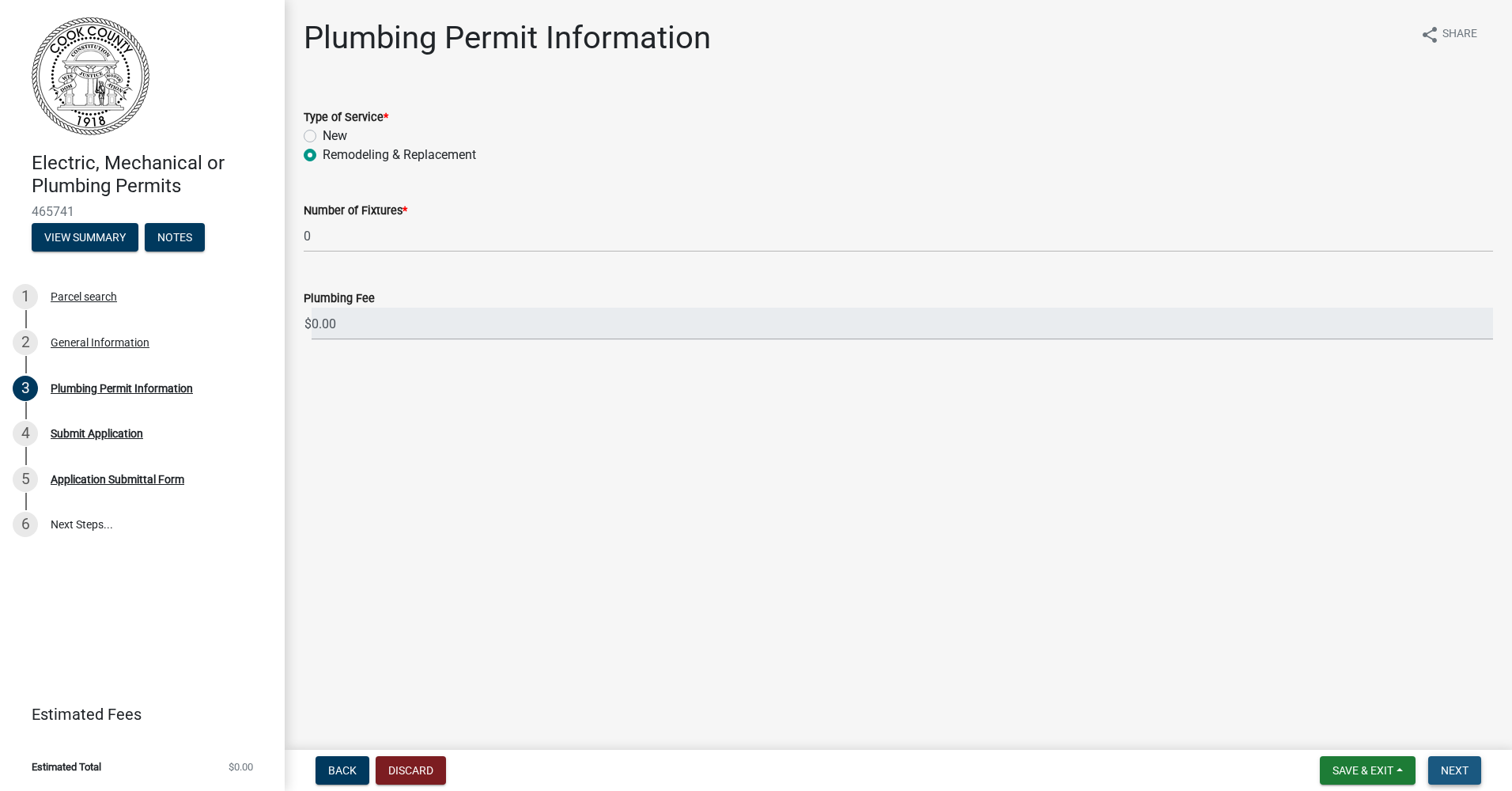
click at [1444, 764] on span "Next" at bounding box center [1455, 770] width 28 height 13
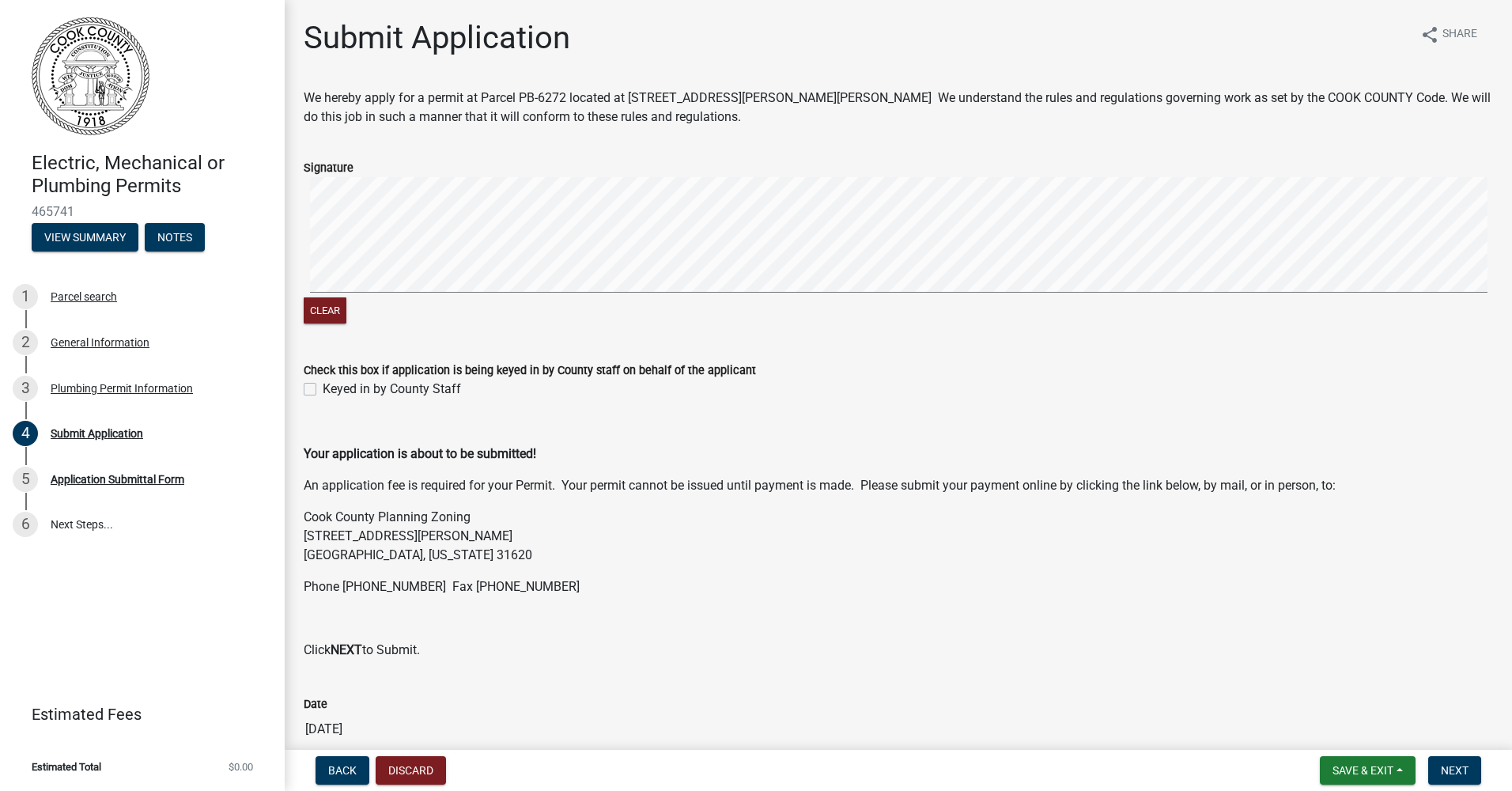
scroll to position [76, 0]
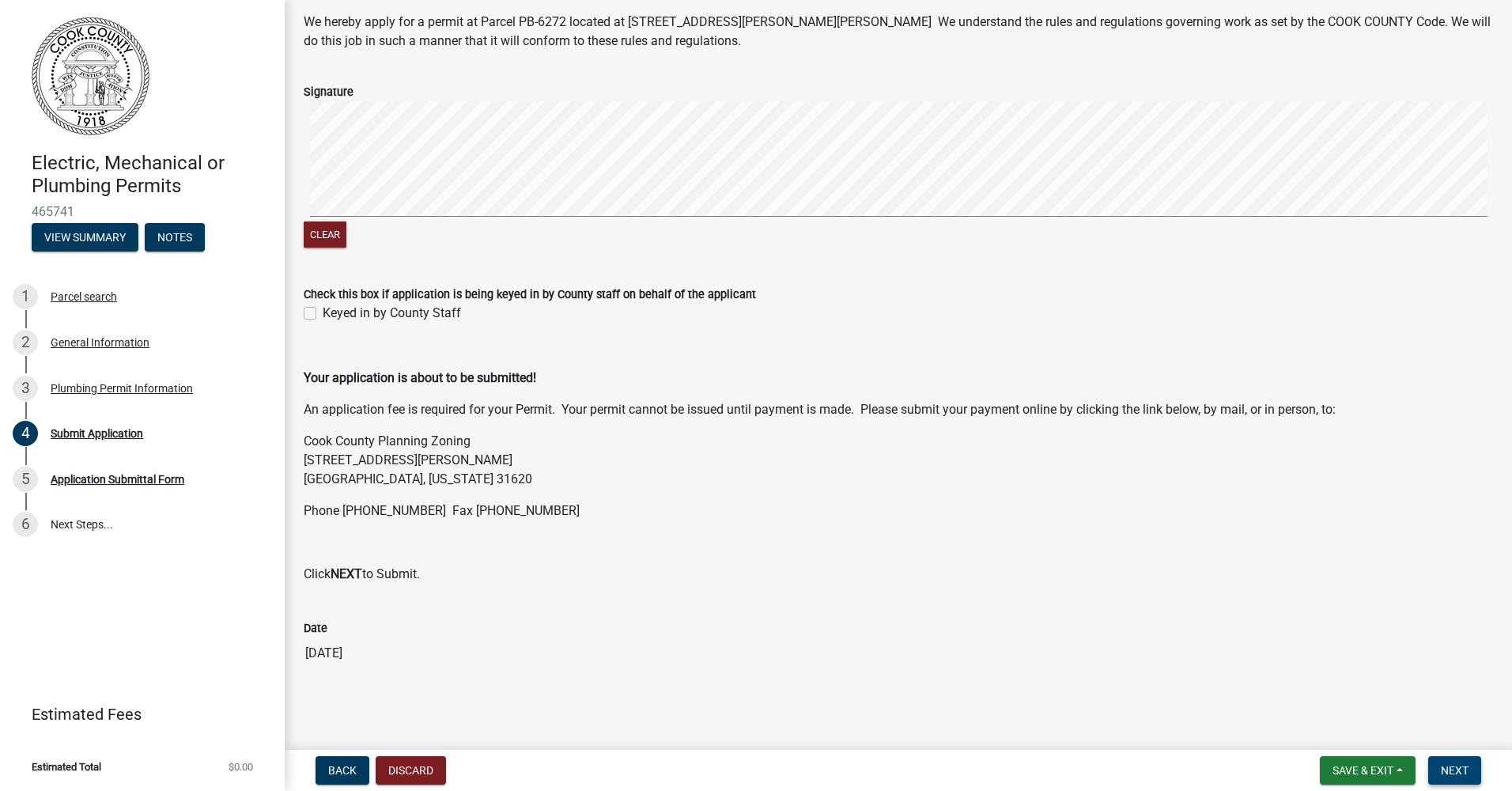
click at [1446, 764] on span "Next" at bounding box center [1455, 770] width 28 height 13
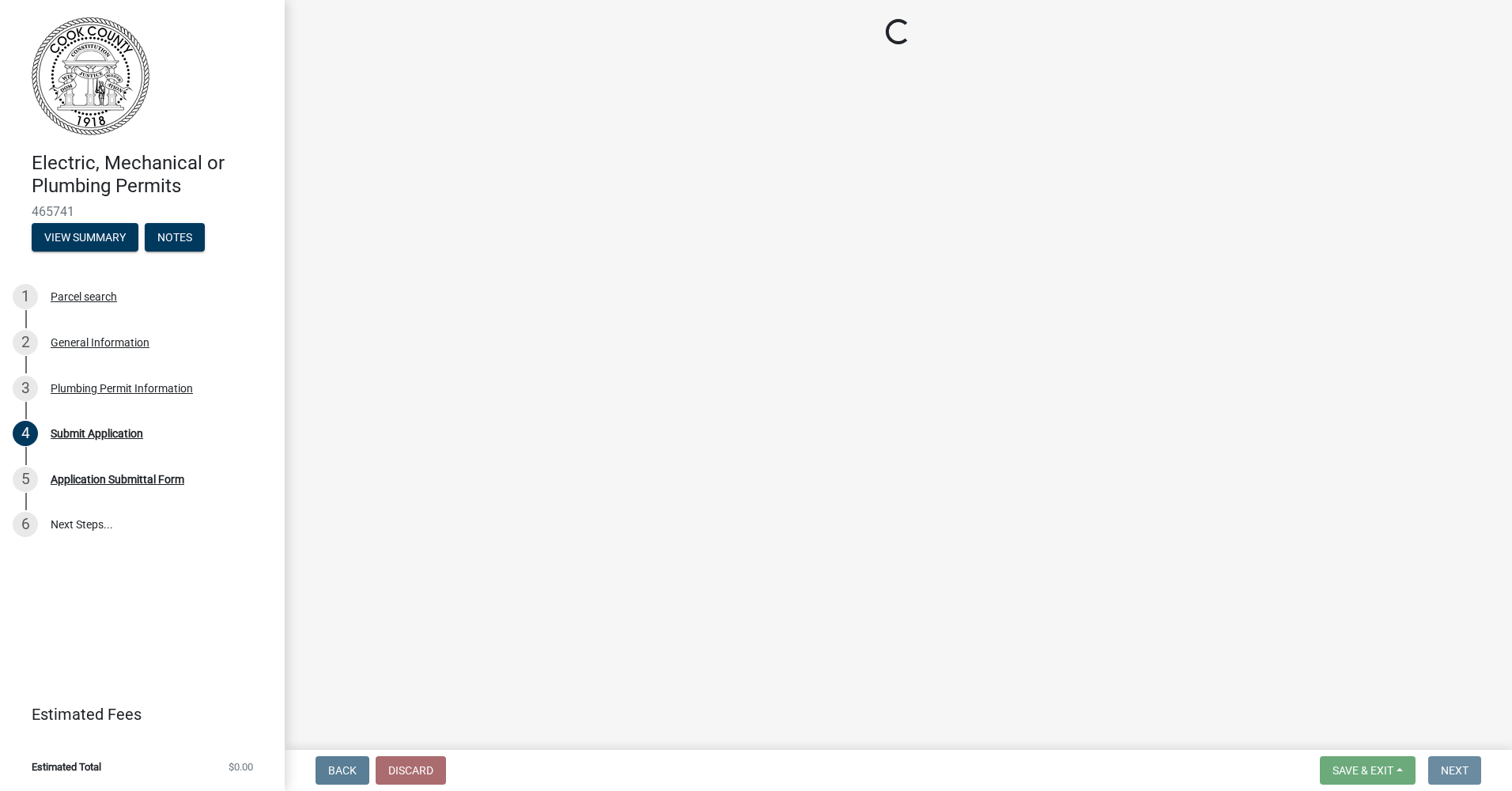
scroll to position [0, 0]
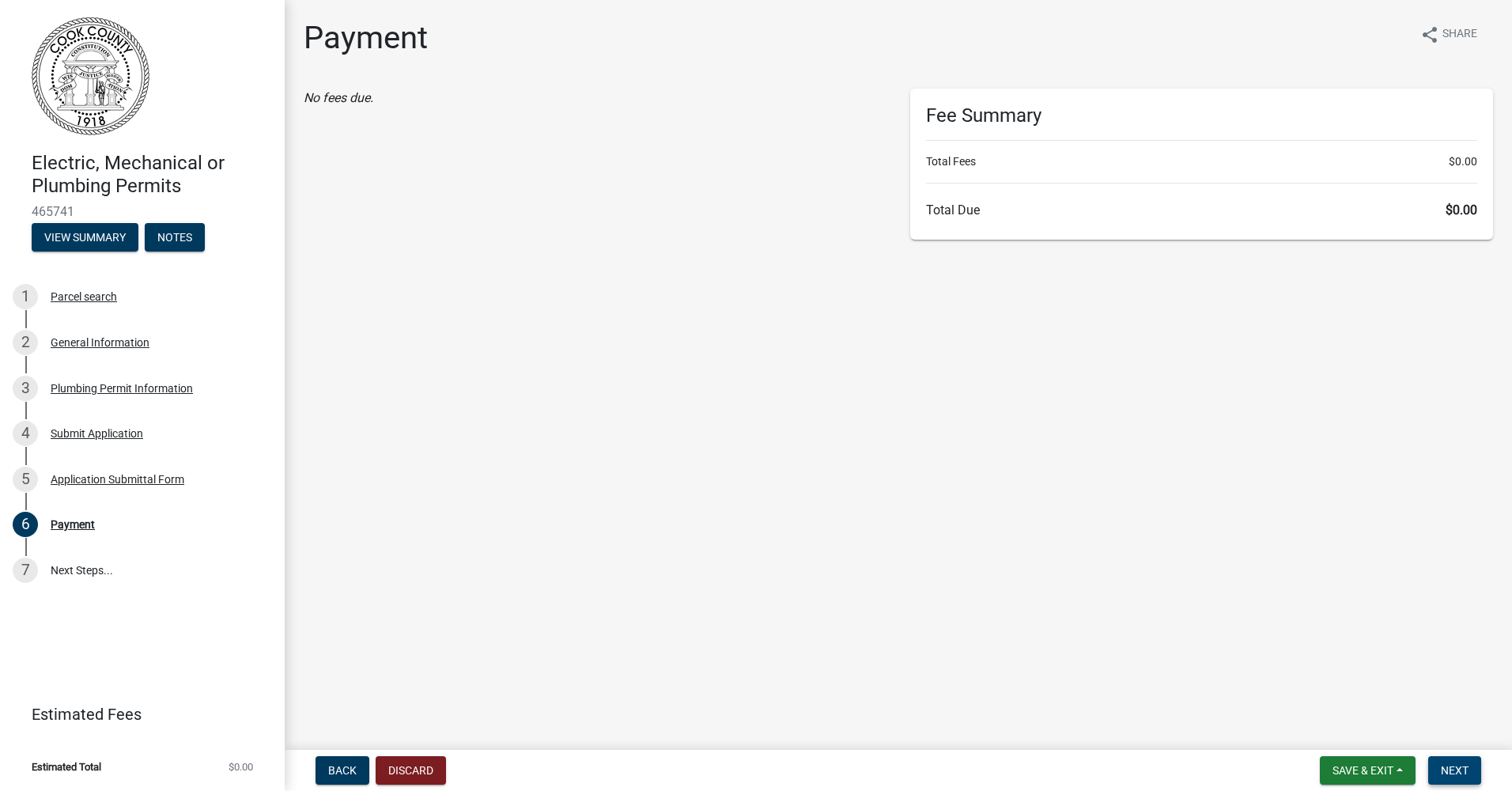
click at [1447, 764] on span "Next" at bounding box center [1455, 770] width 28 height 13
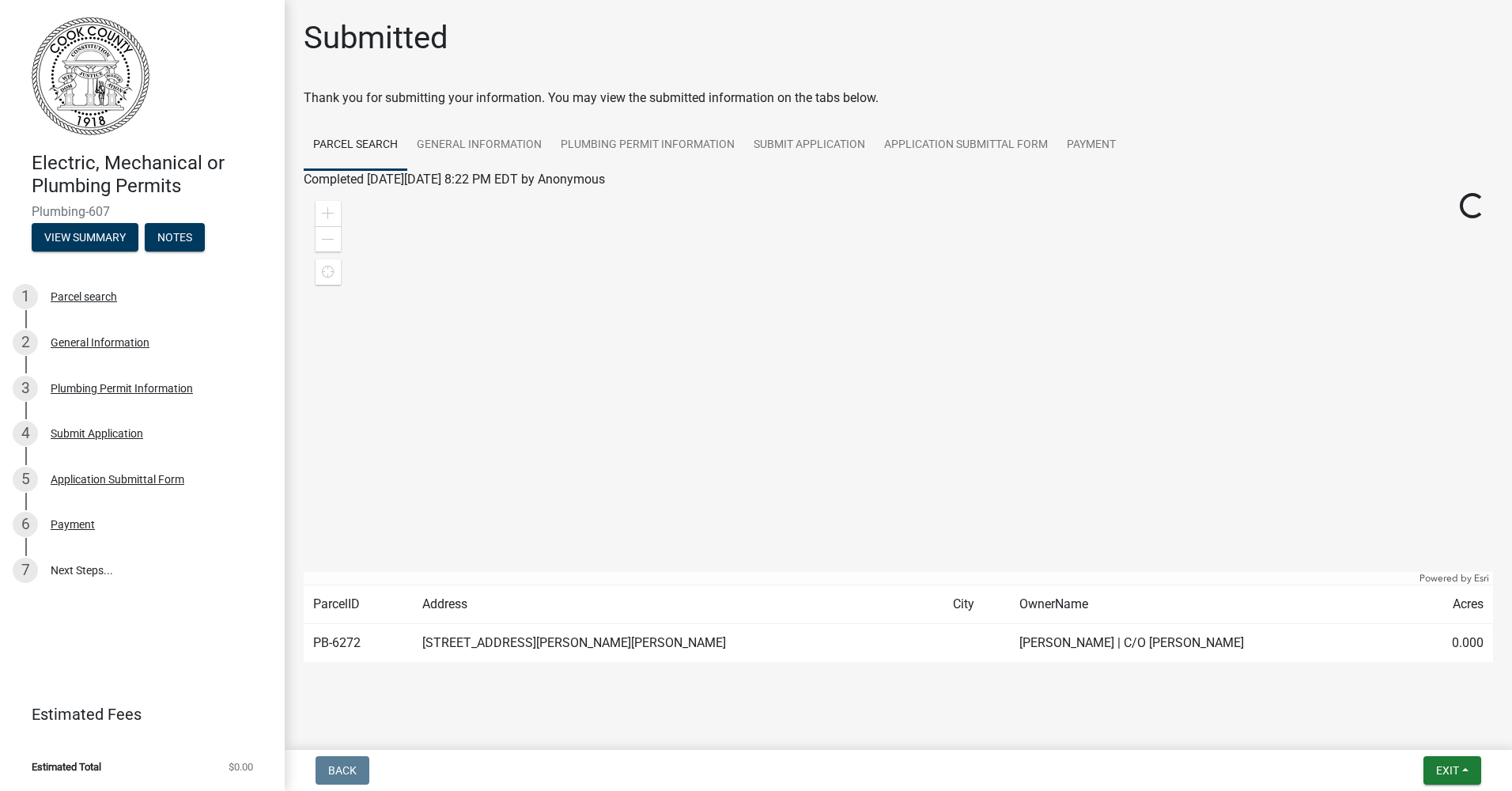
scroll to position [12, 0]
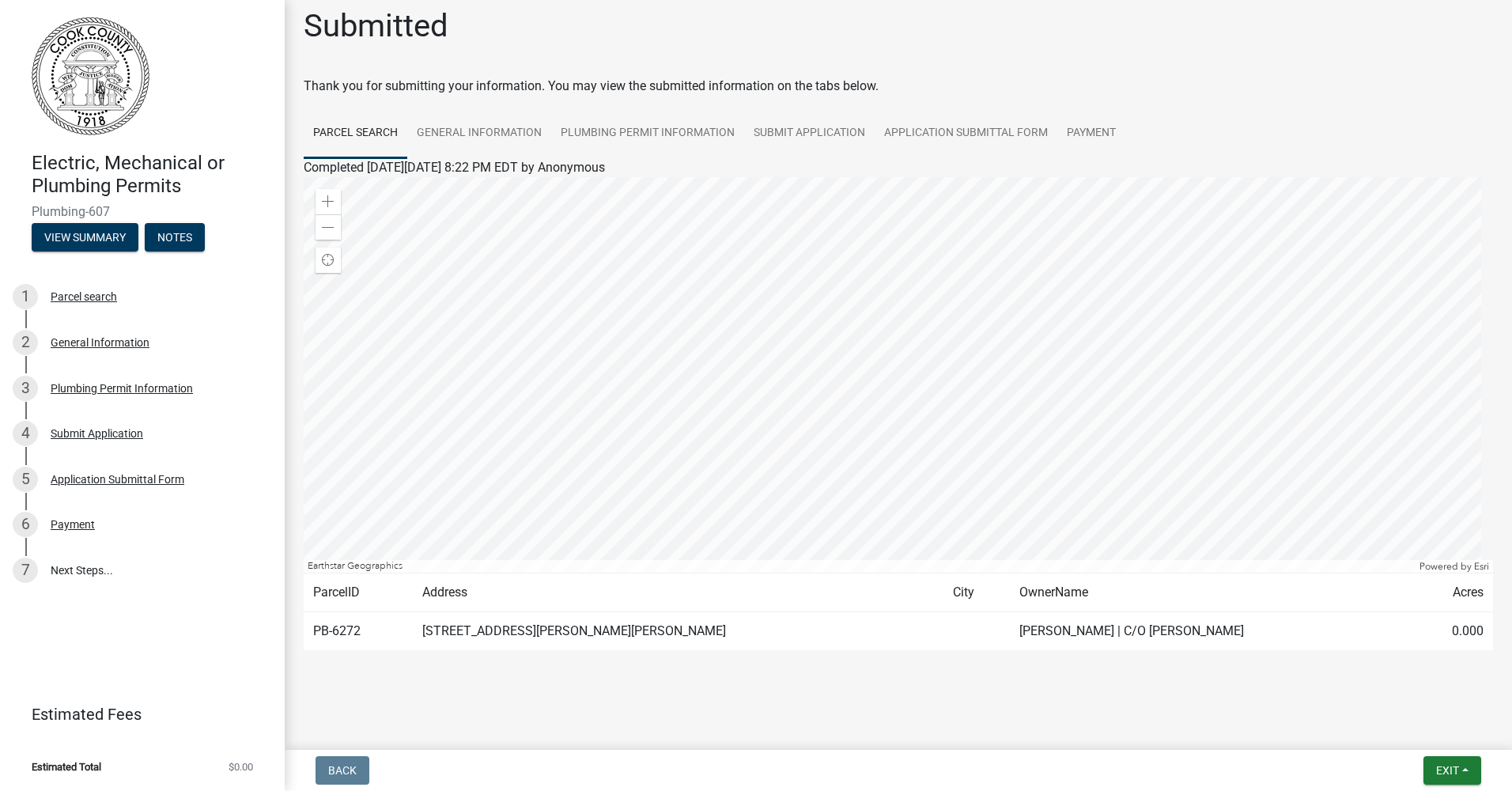
click at [952, 422] on div at bounding box center [898, 375] width 1190 height 395
click at [105, 523] on div "6 Payment" at bounding box center [136, 524] width 247 height 25
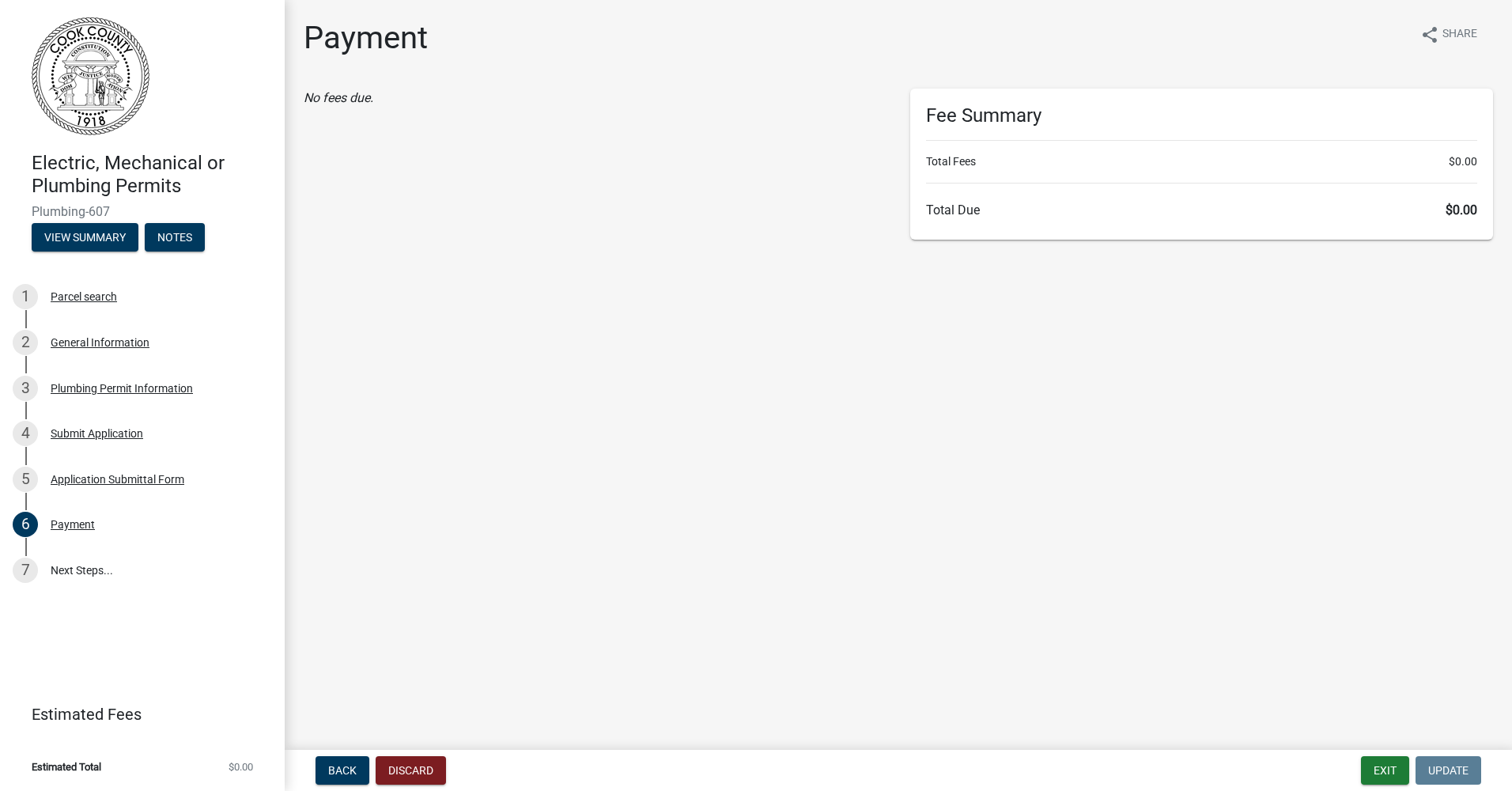
click at [1283, 580] on main "Payment share Share No fees due. Fee Summary Total Fees $0.00 Total Due $0.00" at bounding box center [898, 371] width 1228 height 743
click at [347, 771] on span "Back" at bounding box center [342, 770] width 29 height 13
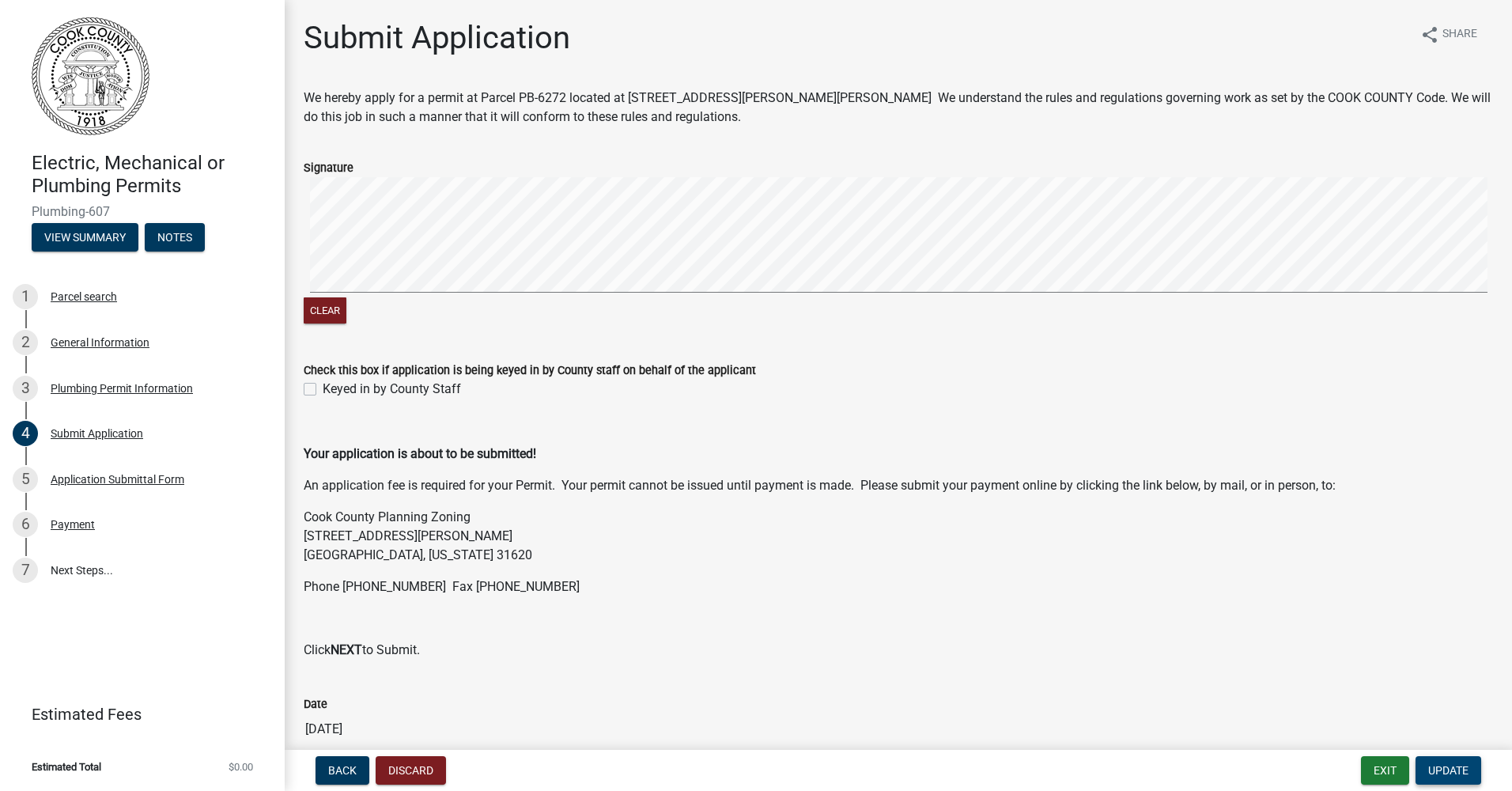
click at [1462, 778] on button "Update" at bounding box center [1449, 770] width 66 height 29
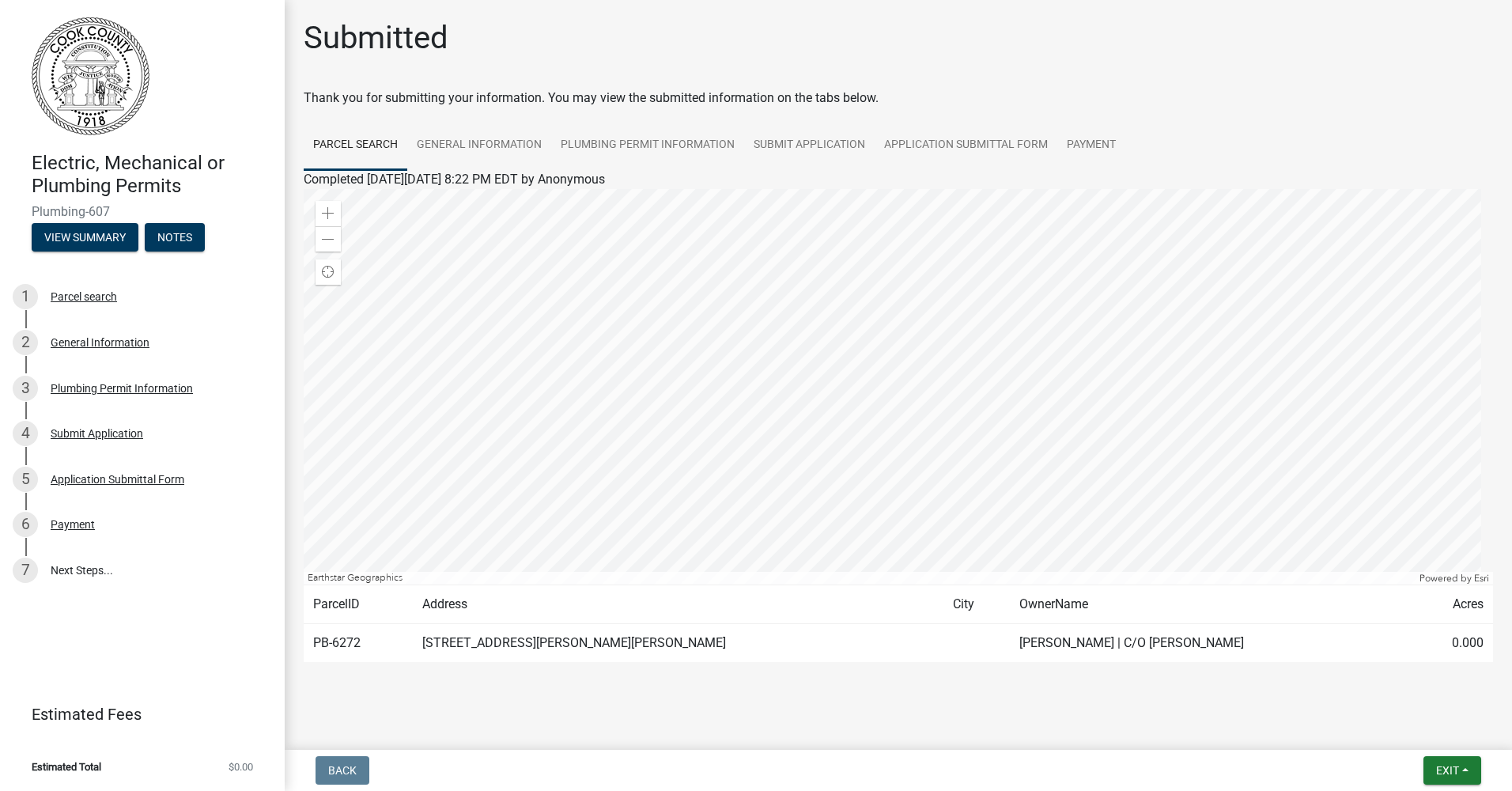
scroll to position [12, 0]
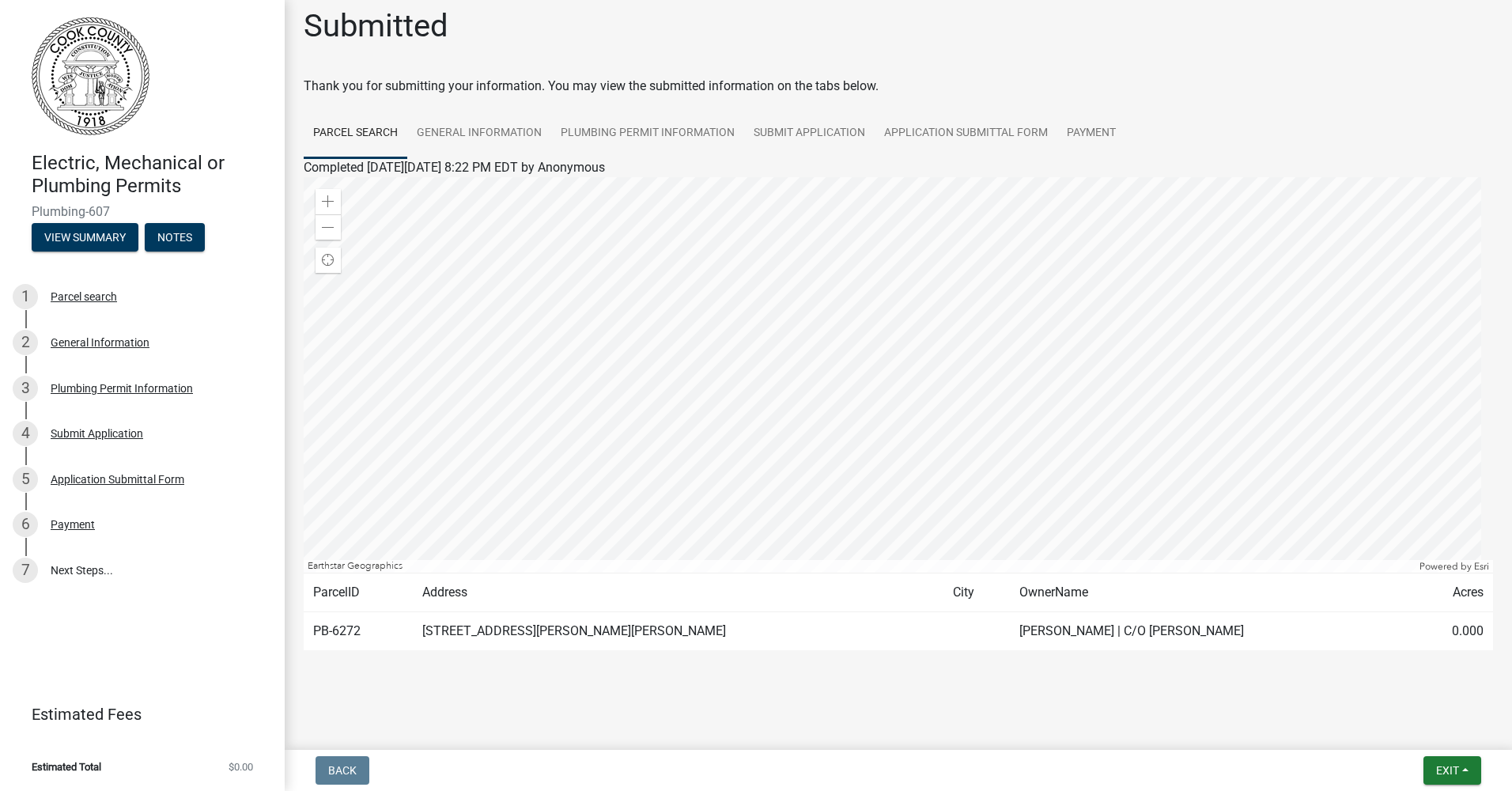
click at [599, 640] on td "[STREET_ADDRESS][PERSON_NAME][PERSON_NAME]" at bounding box center [679, 630] width 531 height 39
click at [482, 628] on td "[STREET_ADDRESS][PERSON_NAME][PERSON_NAME]" at bounding box center [679, 630] width 531 height 39
click at [71, 249] on button "View Summary" at bounding box center [85, 237] width 107 height 29
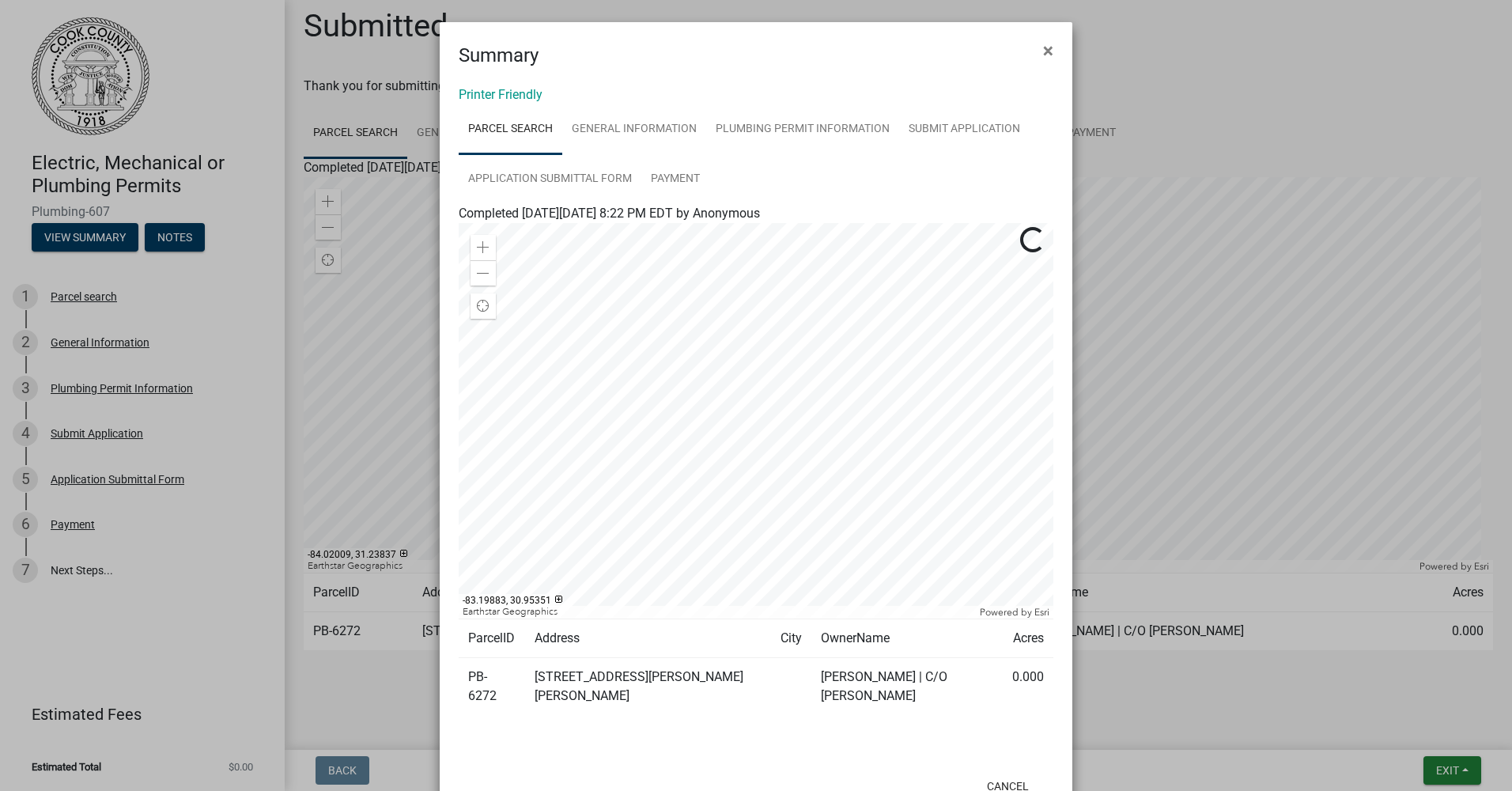
scroll to position [55, 0]
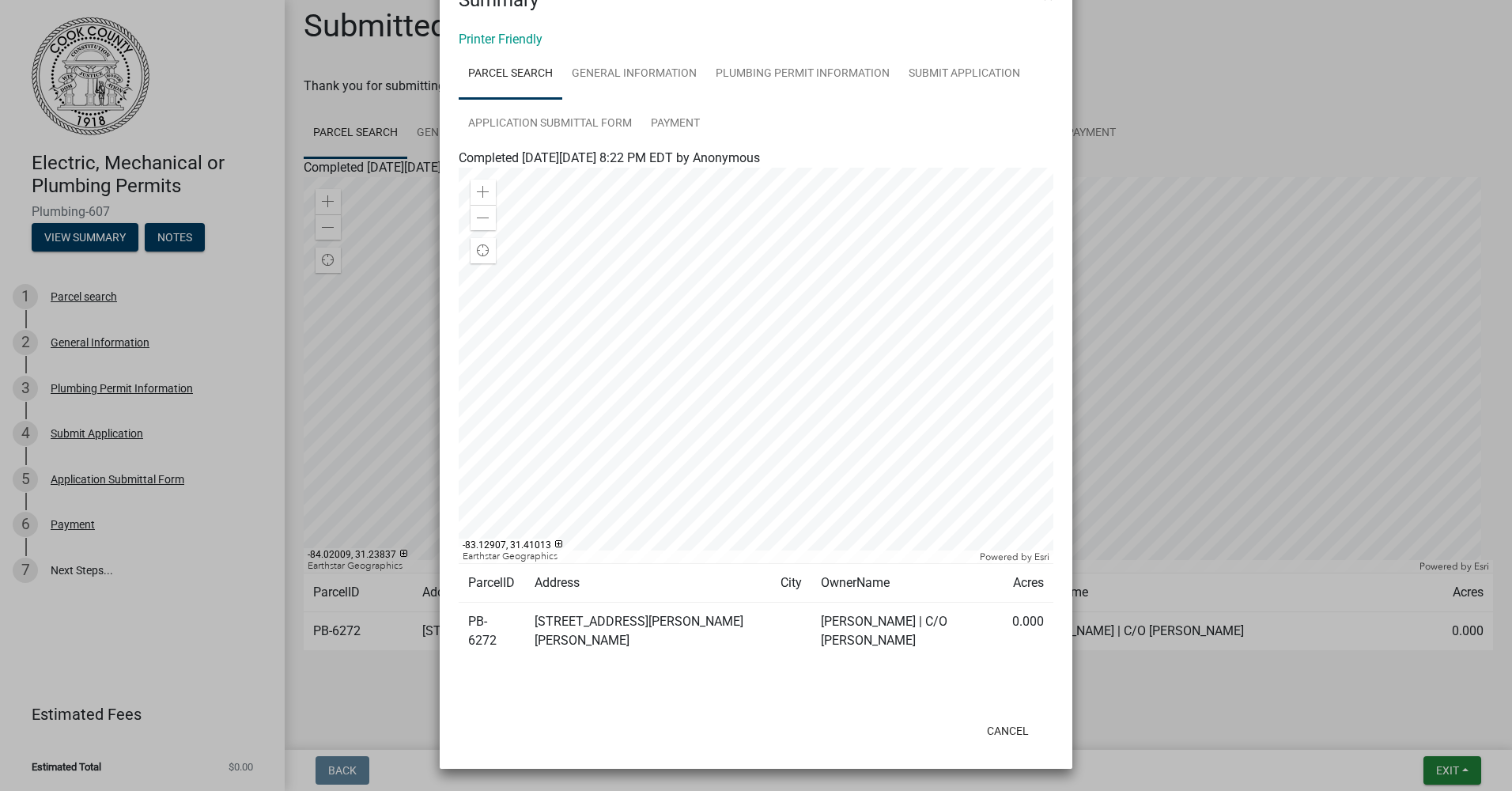
click at [1325, 86] on ngb-modal-window "Summary × Printer Friendly Parcel search General Information Plumbing Permit In…" at bounding box center [756, 395] width 1512 height 791
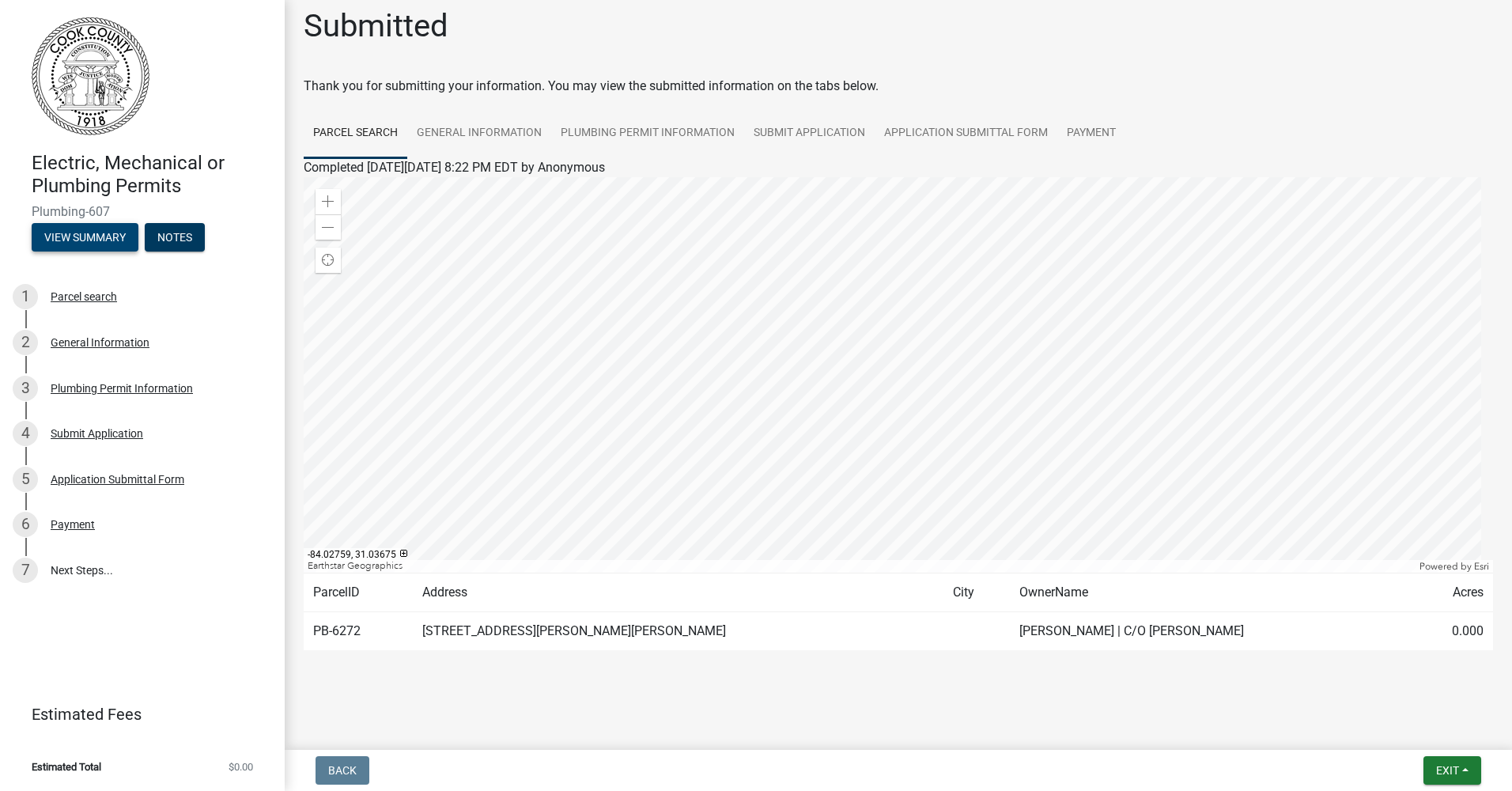
click at [116, 237] on button "View Summary" at bounding box center [85, 237] width 107 height 29
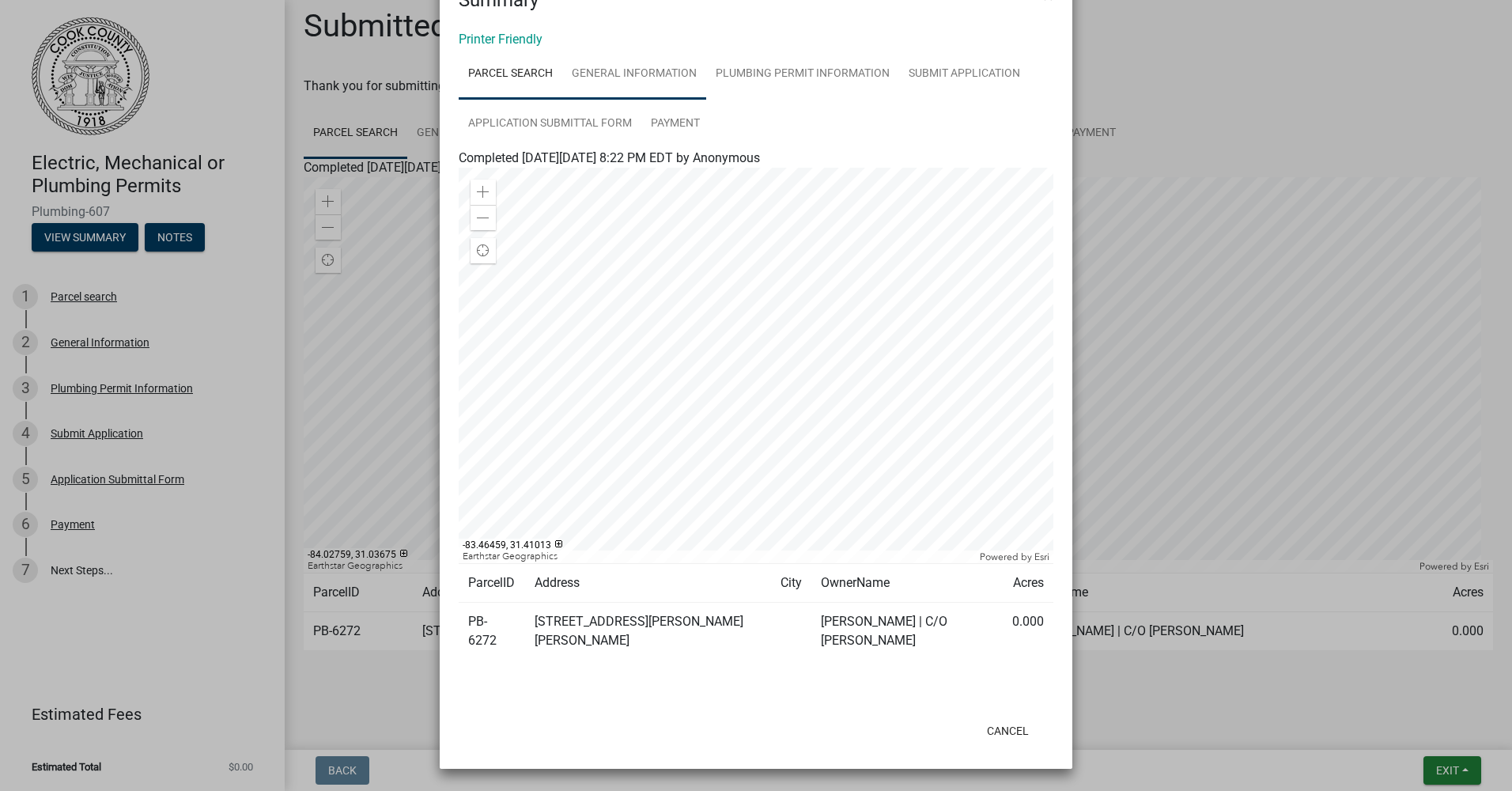
click at [648, 75] on link "General Information" at bounding box center [635, 74] width 144 height 51
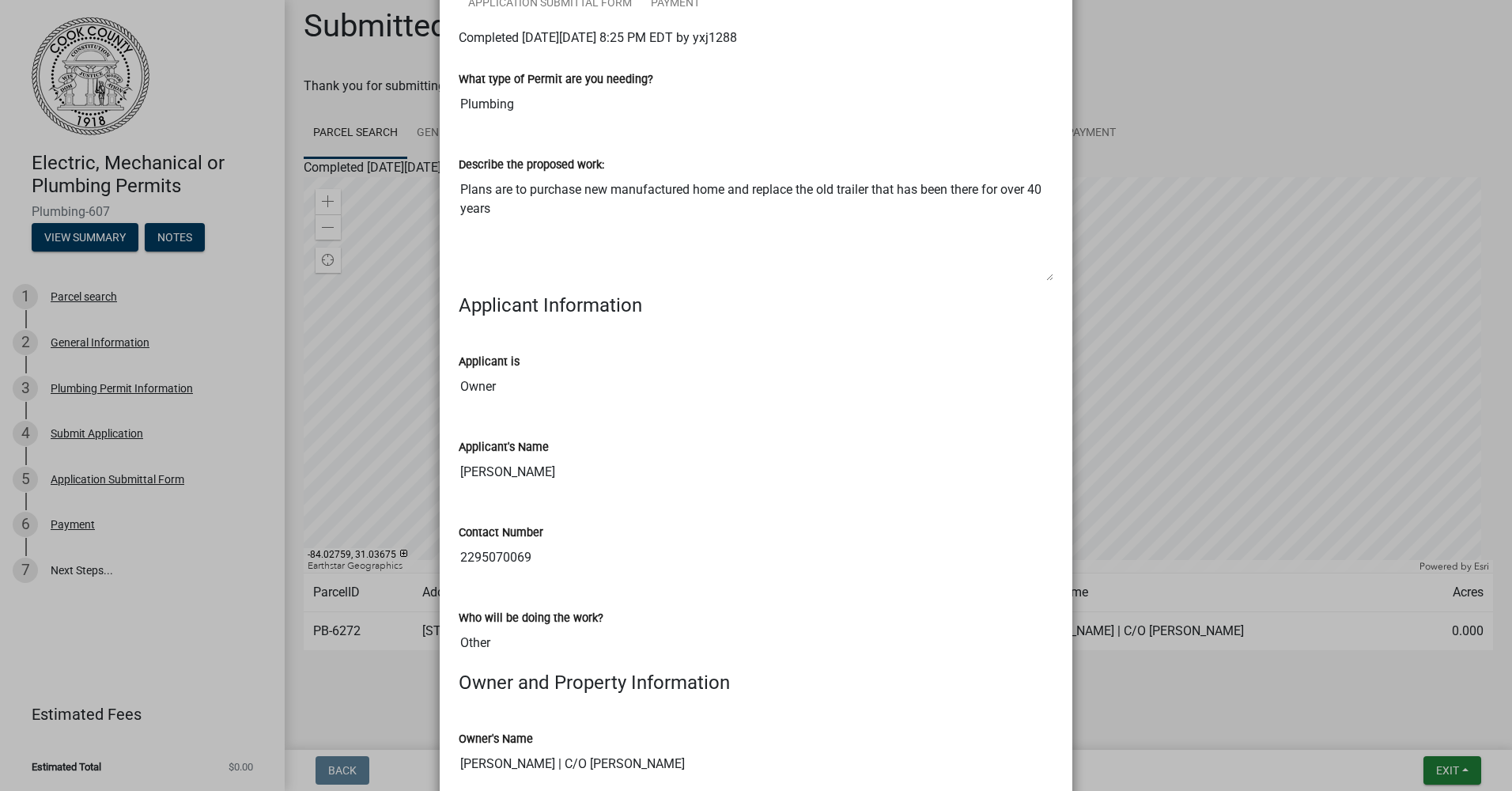
scroll to position [0, 0]
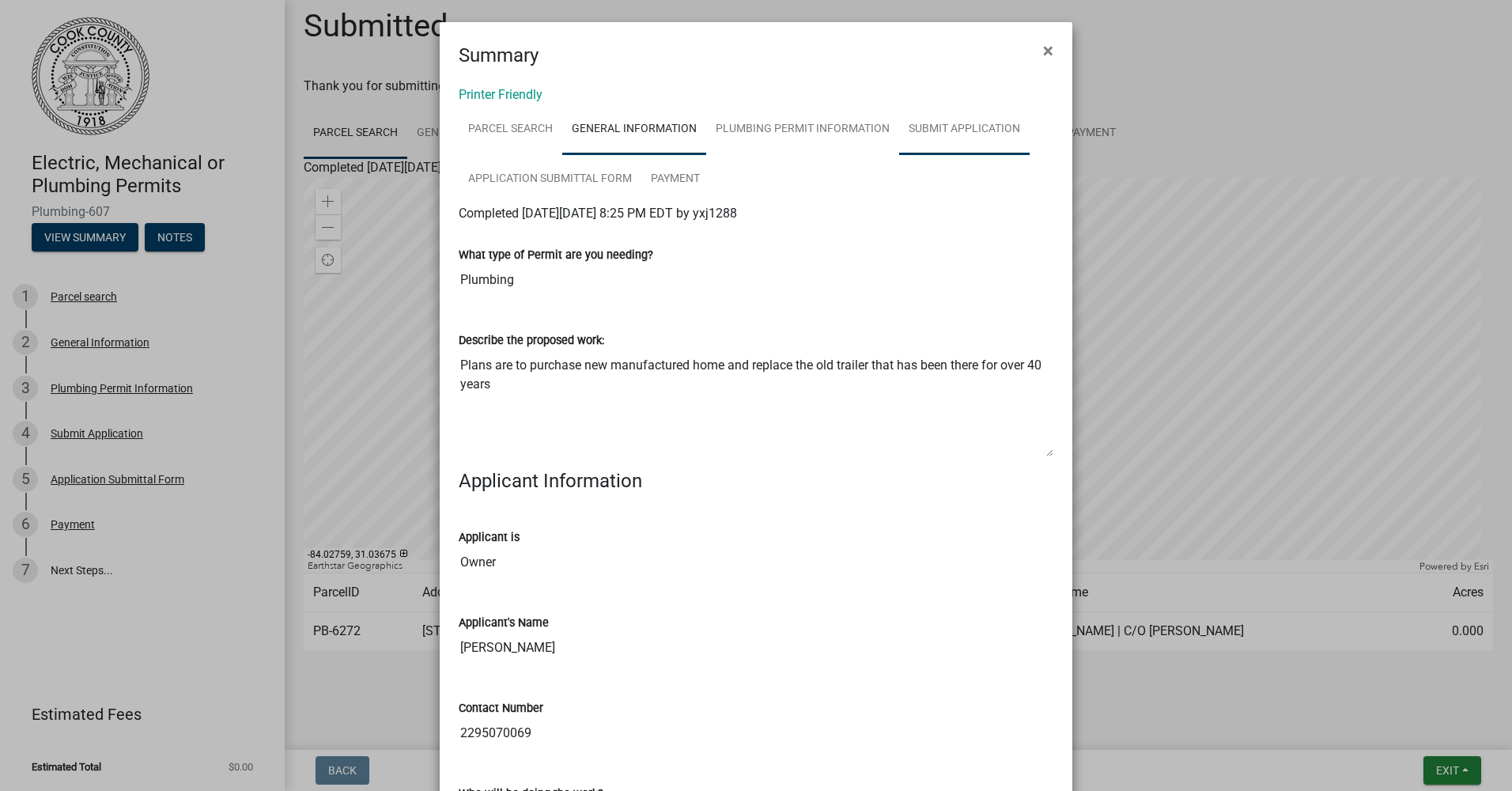
click at [962, 127] on link "Submit Application" at bounding box center [964, 130] width 131 height 51
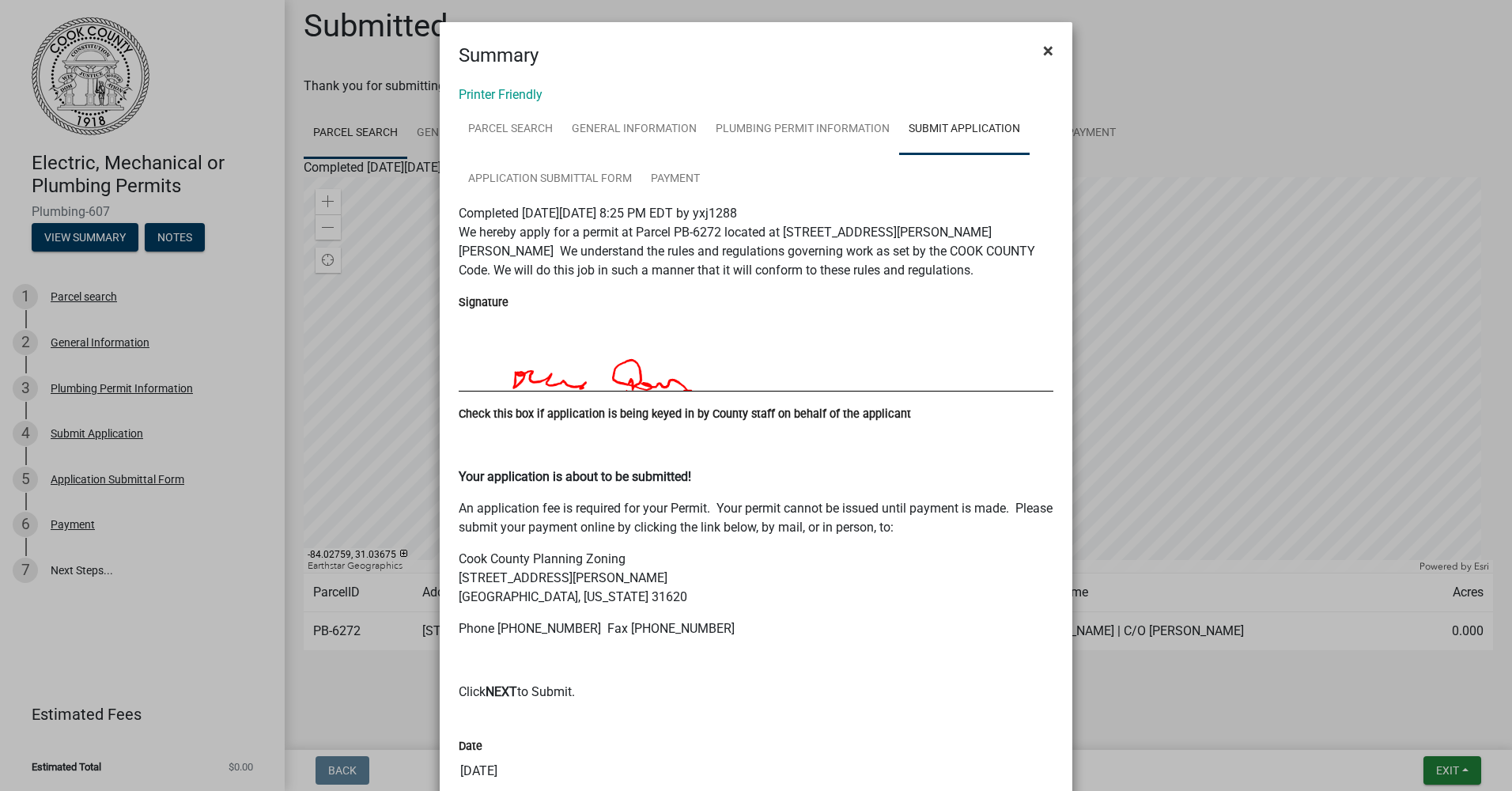
click at [1043, 49] on span "×" at bounding box center [1048, 51] width 10 height 22
